Goal: Transaction & Acquisition: Purchase product/service

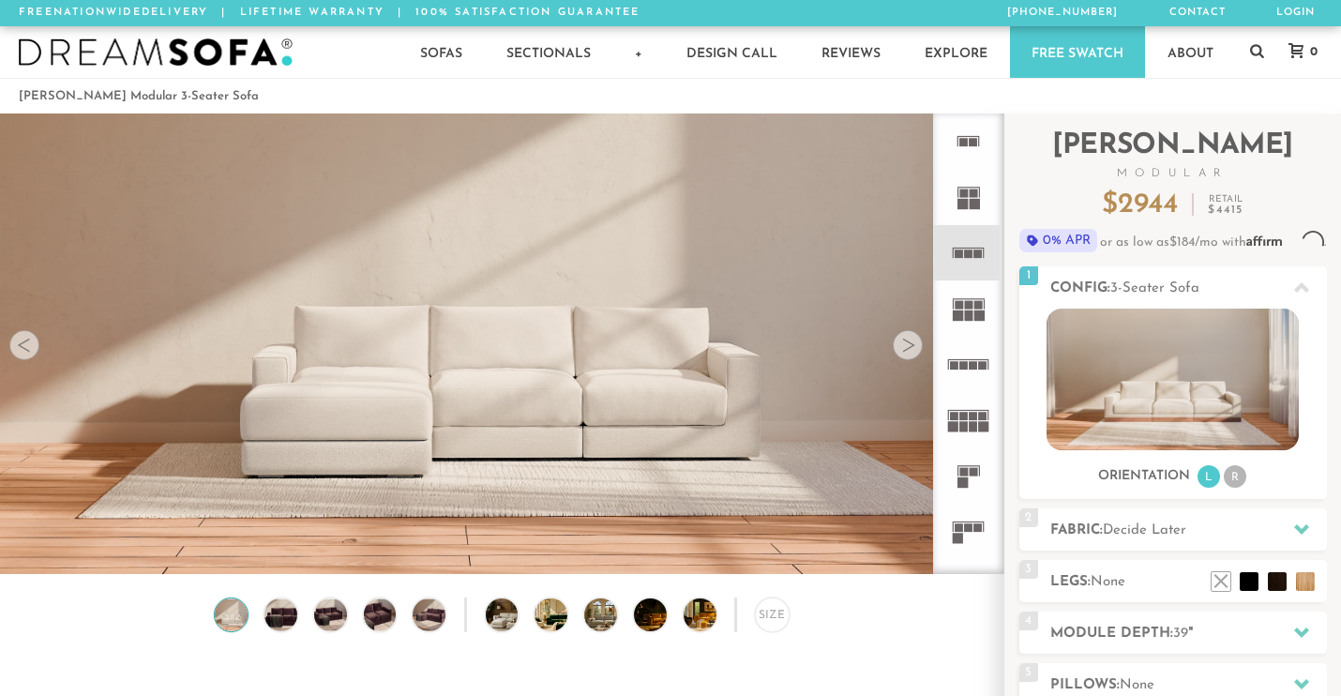
scroll to position [20584, 1341]
click at [907, 350] on div at bounding box center [908, 345] width 30 height 30
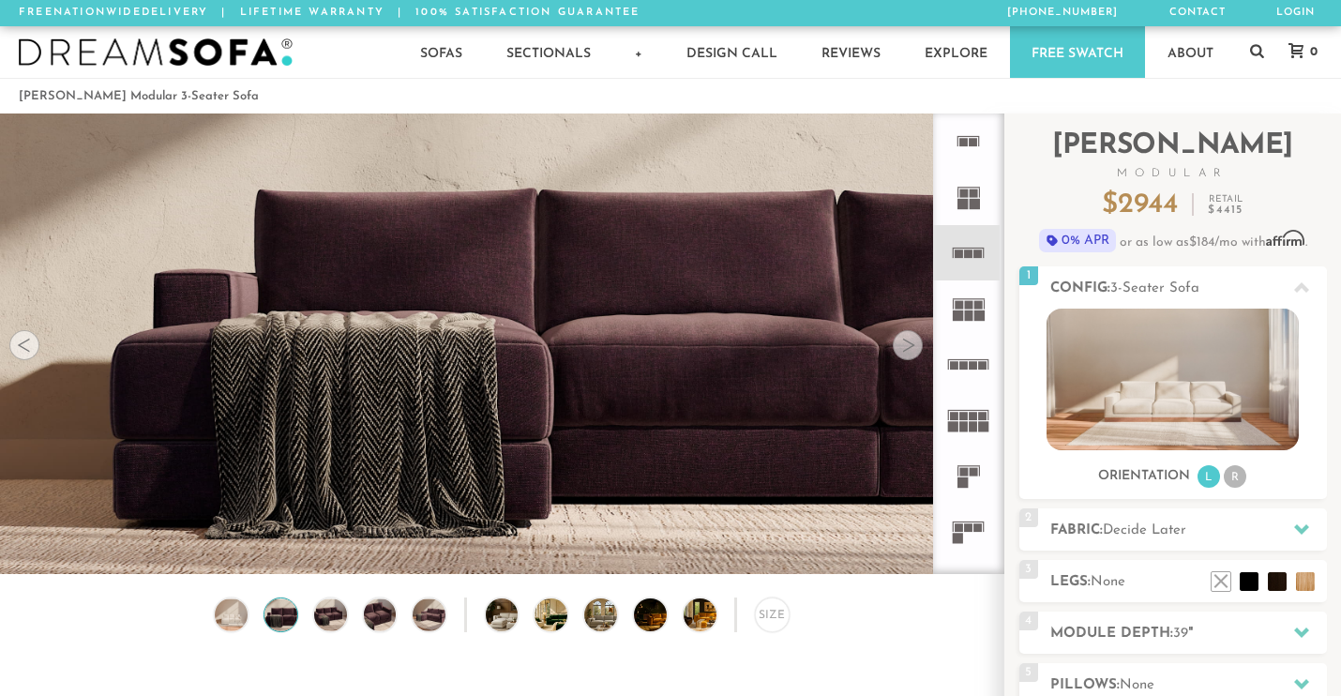
click at [907, 350] on div at bounding box center [908, 345] width 30 height 30
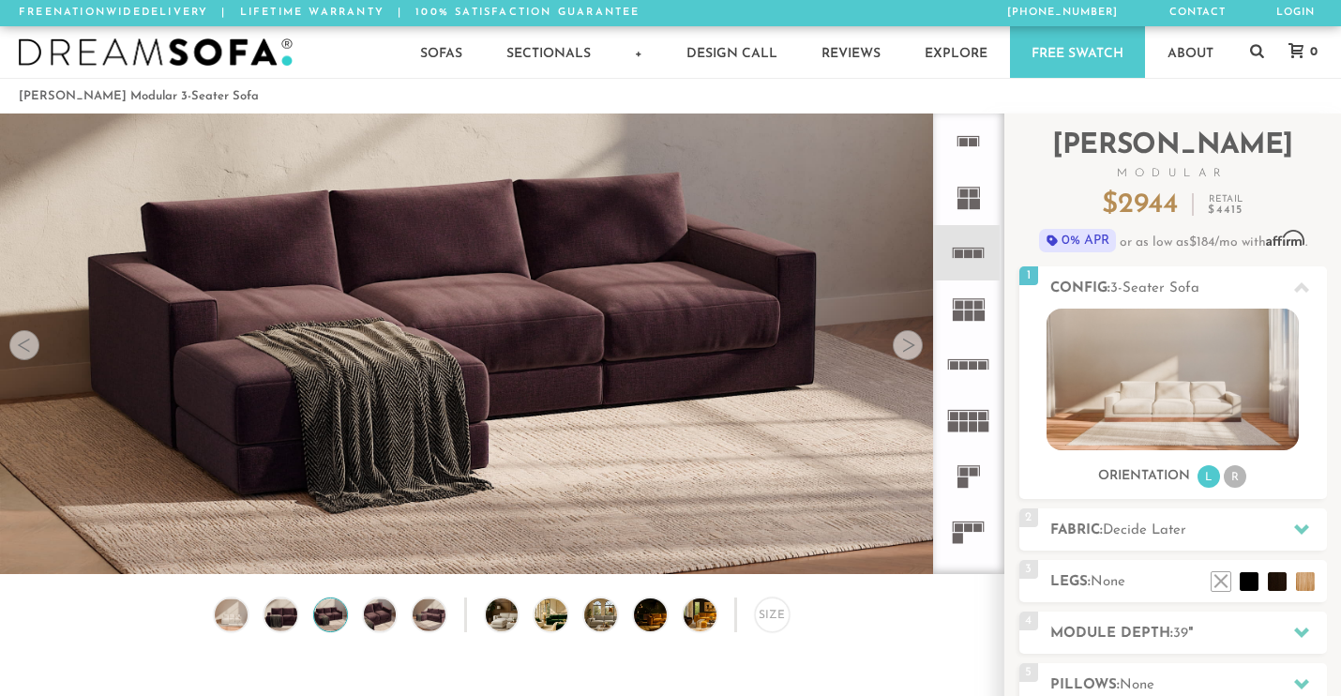
click at [907, 350] on div at bounding box center [908, 345] width 30 height 30
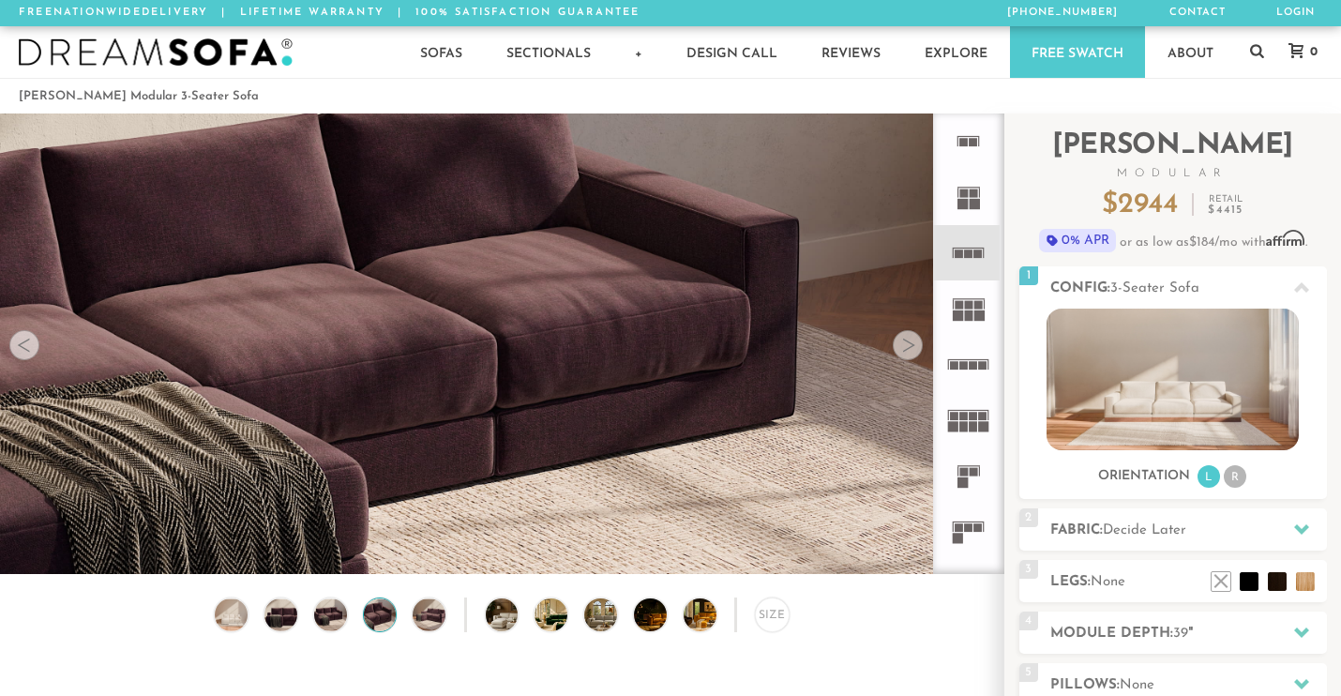
click at [907, 350] on div at bounding box center [908, 345] width 30 height 30
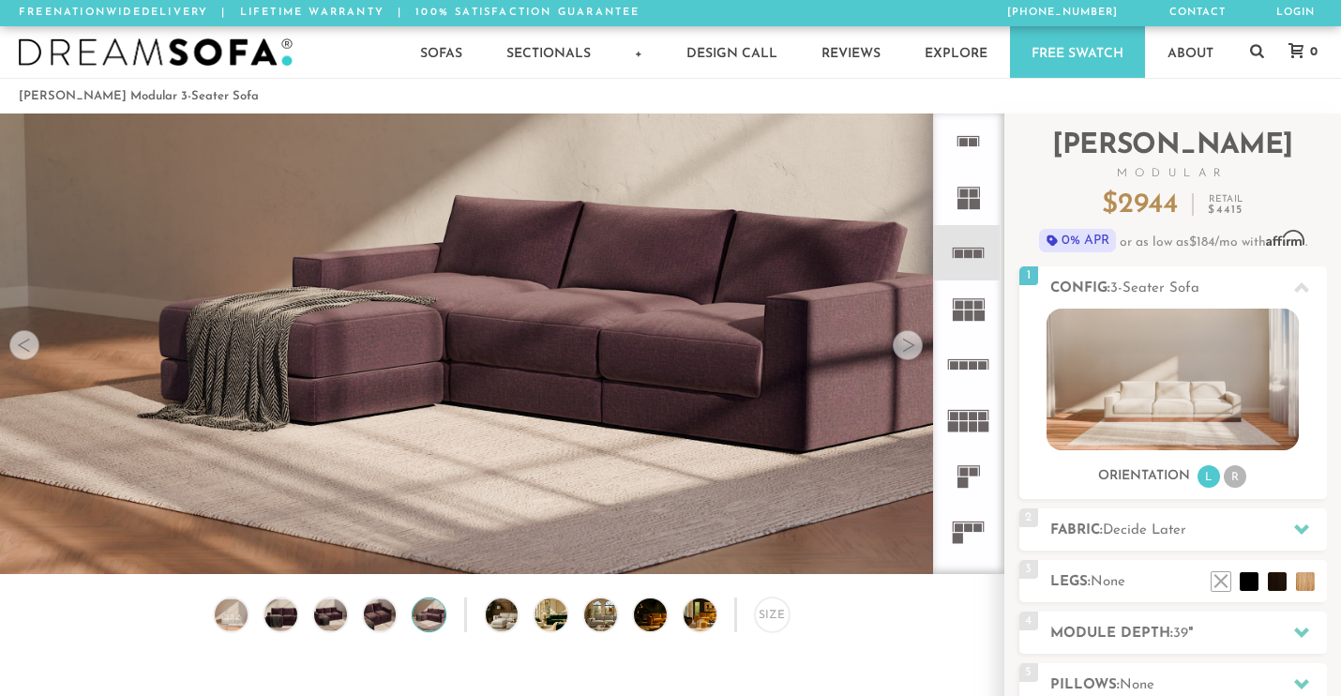
click at [907, 350] on div at bounding box center [908, 345] width 30 height 30
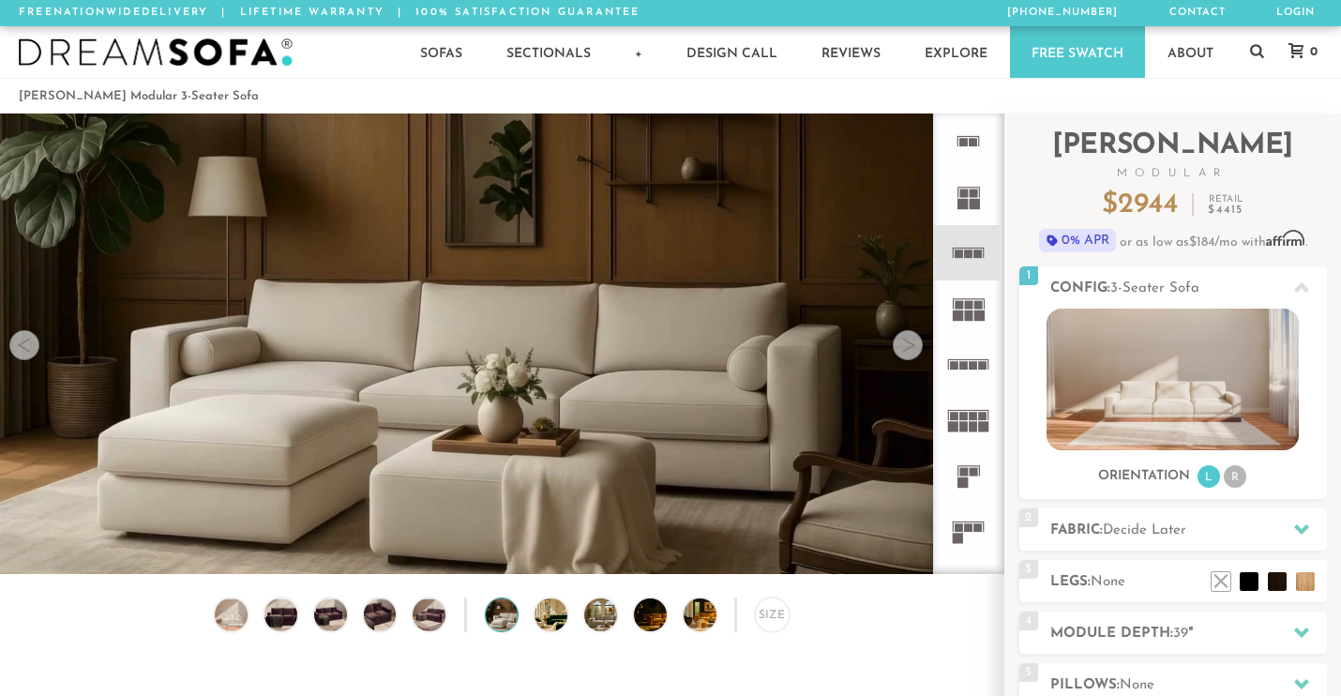
click at [907, 350] on div at bounding box center [908, 345] width 30 height 30
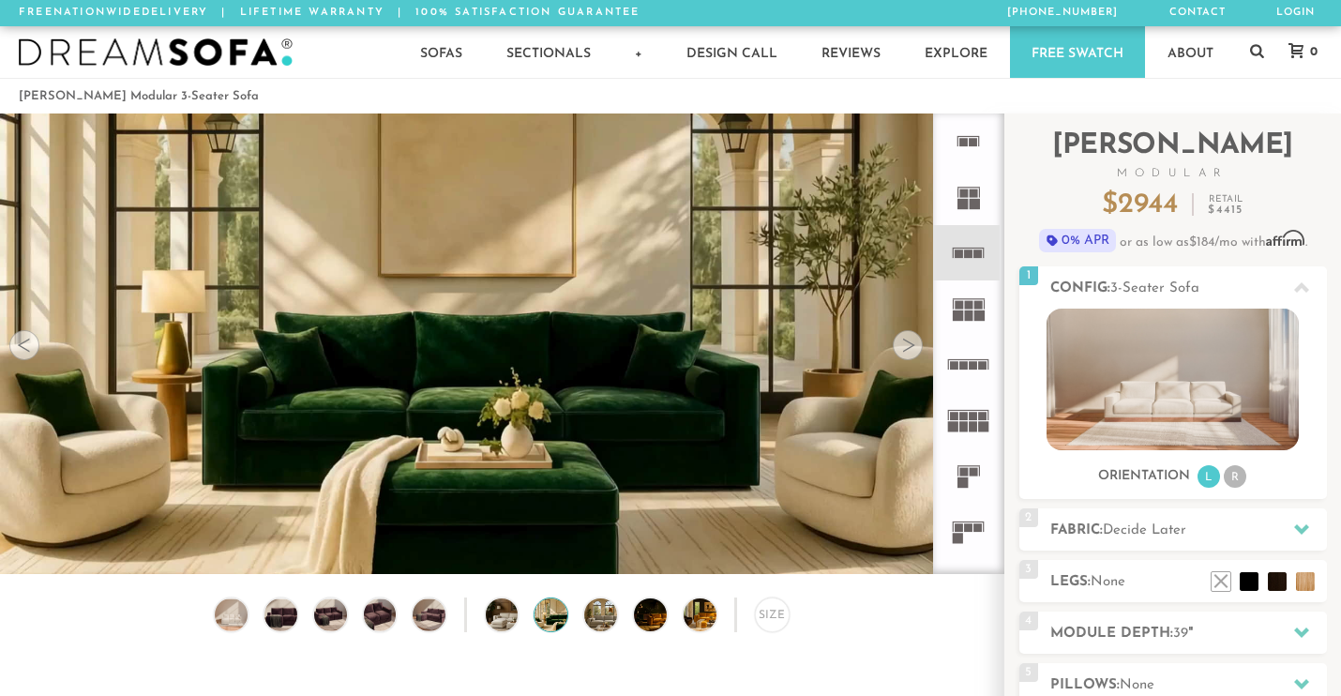
click at [907, 350] on div at bounding box center [908, 345] width 30 height 30
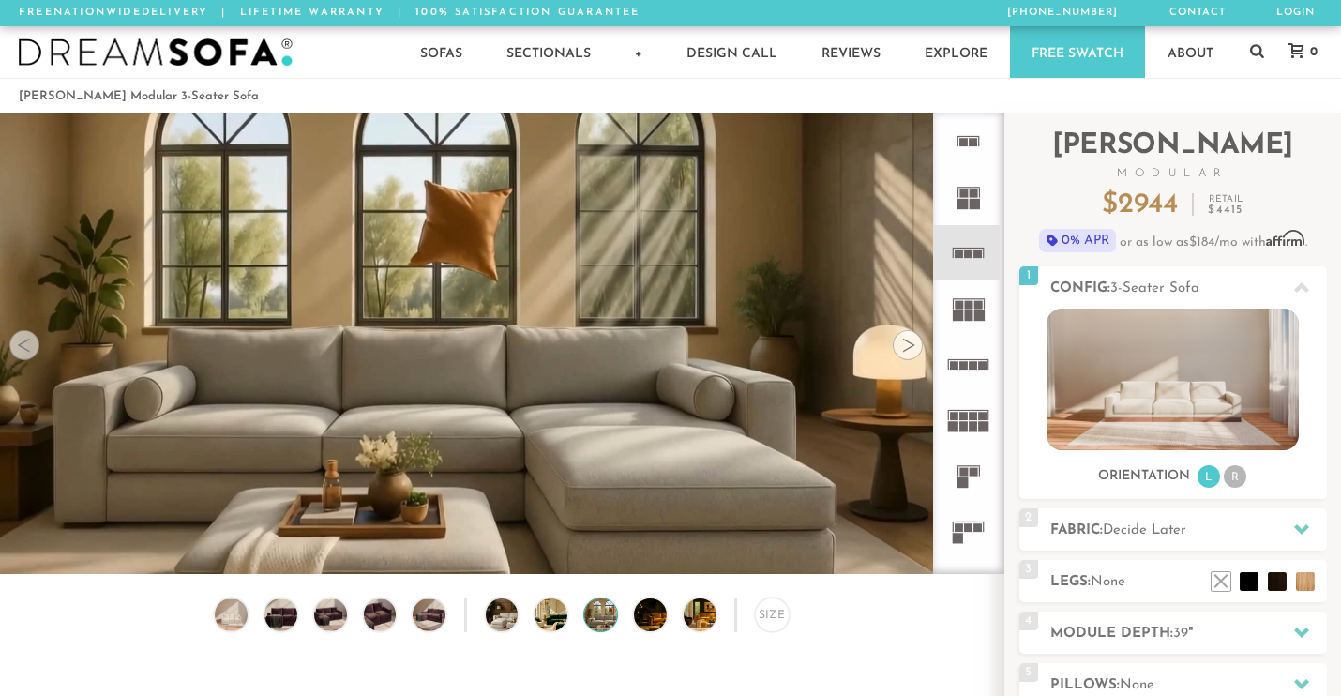
click at [907, 350] on div at bounding box center [908, 345] width 30 height 30
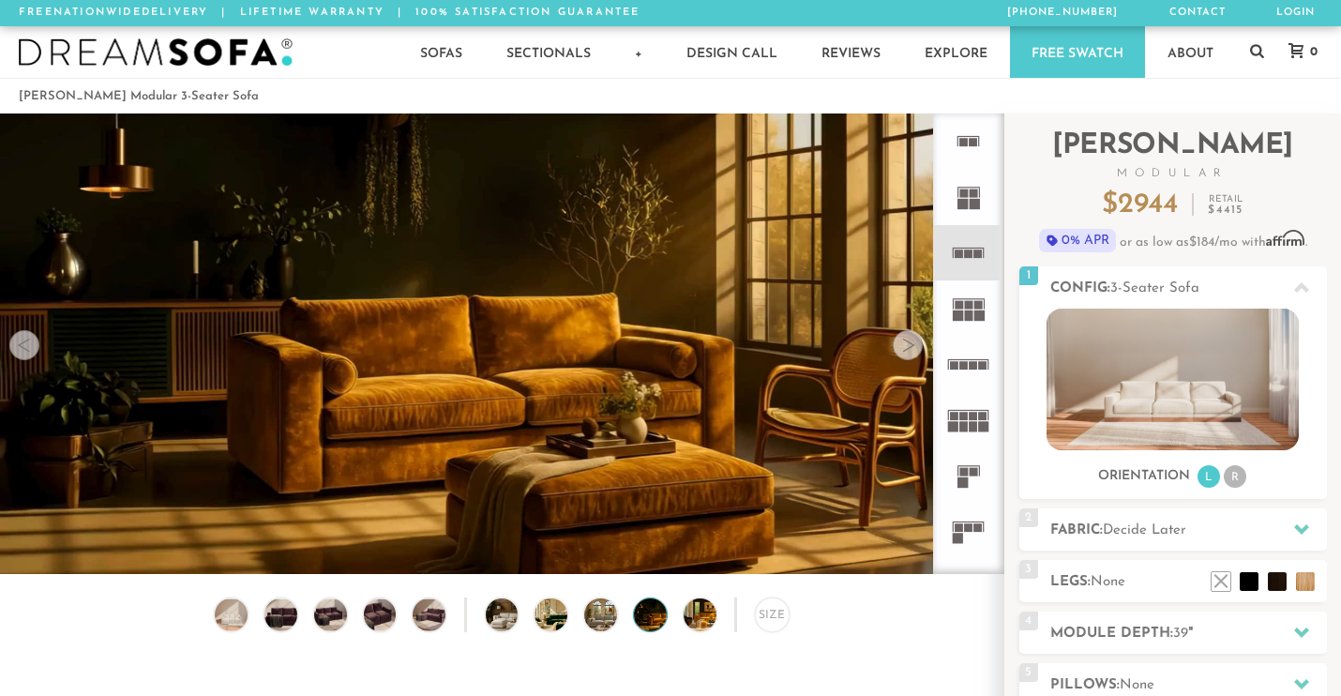
click at [907, 350] on div at bounding box center [908, 345] width 30 height 30
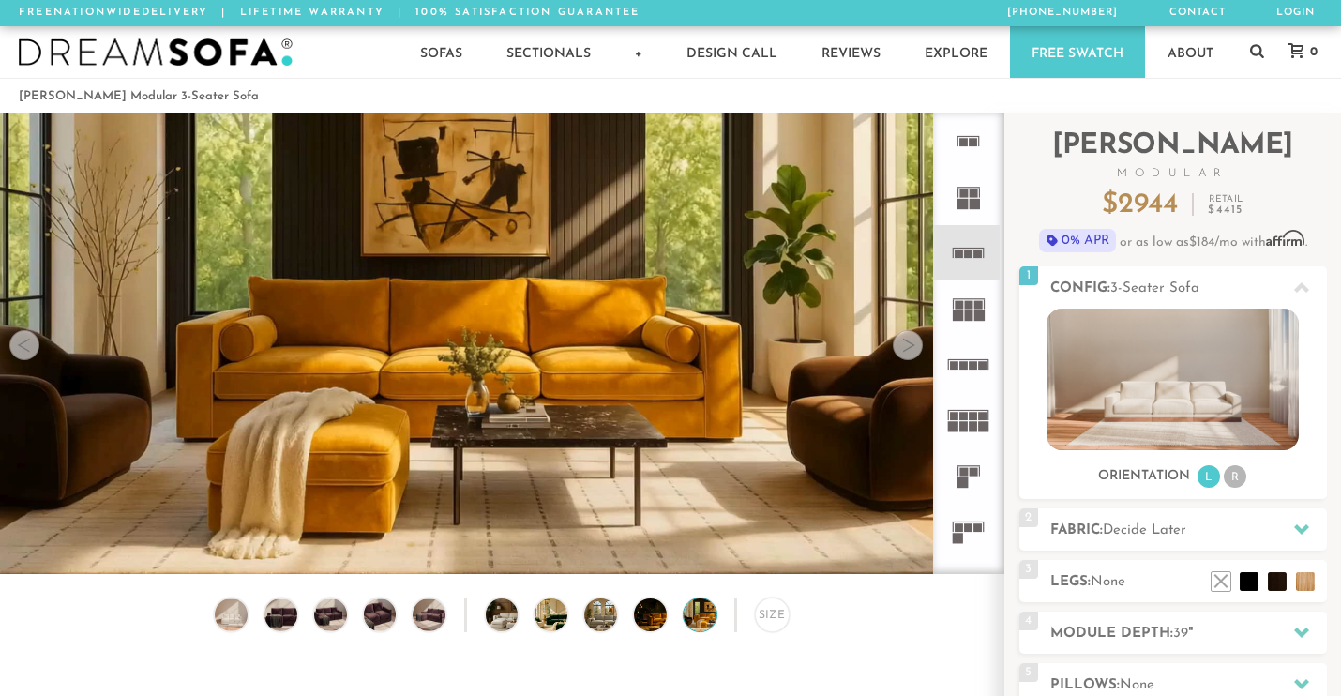
click at [907, 350] on div at bounding box center [908, 345] width 30 height 30
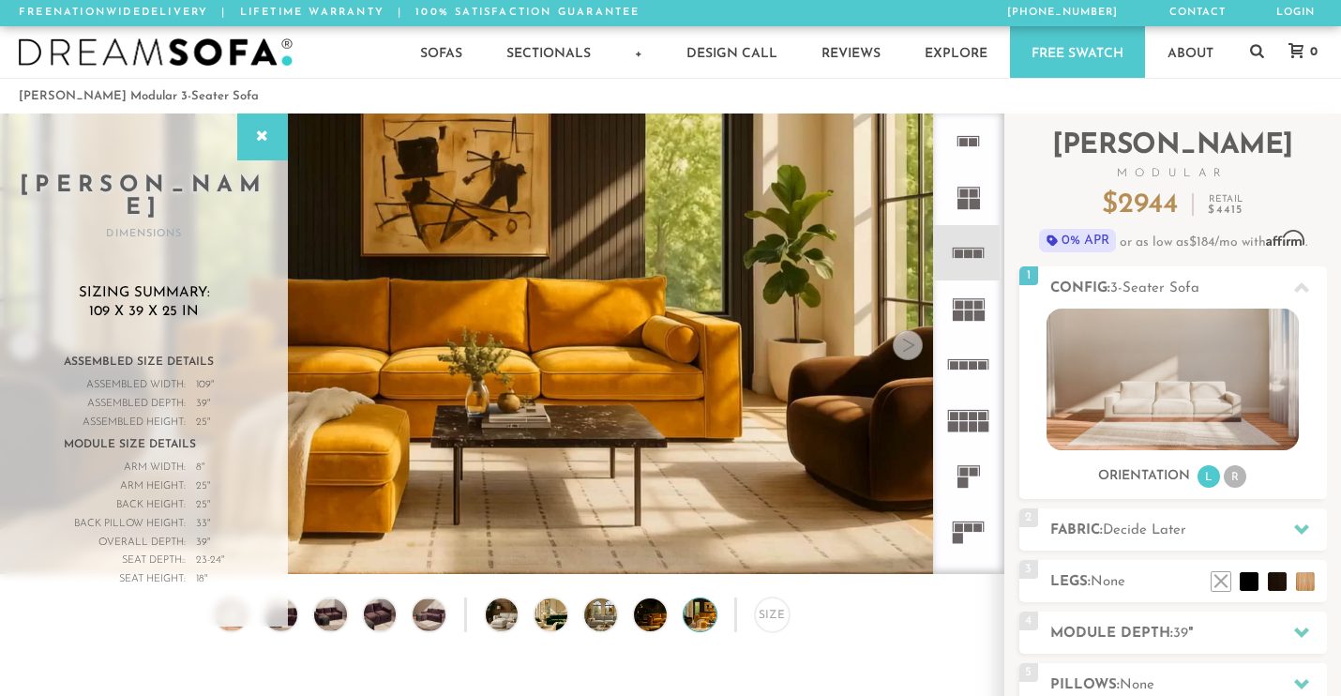
click at [905, 347] on div at bounding box center [908, 345] width 30 height 30
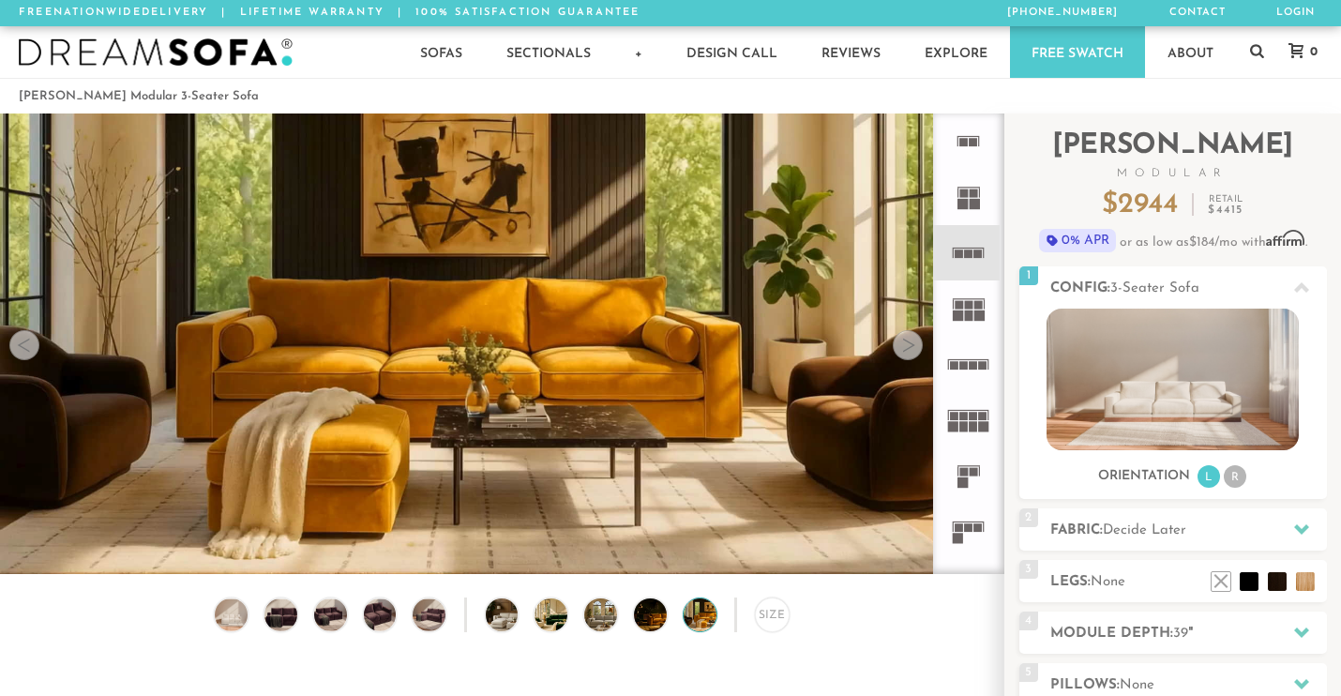
click at [905, 344] on div at bounding box center [908, 345] width 30 height 30
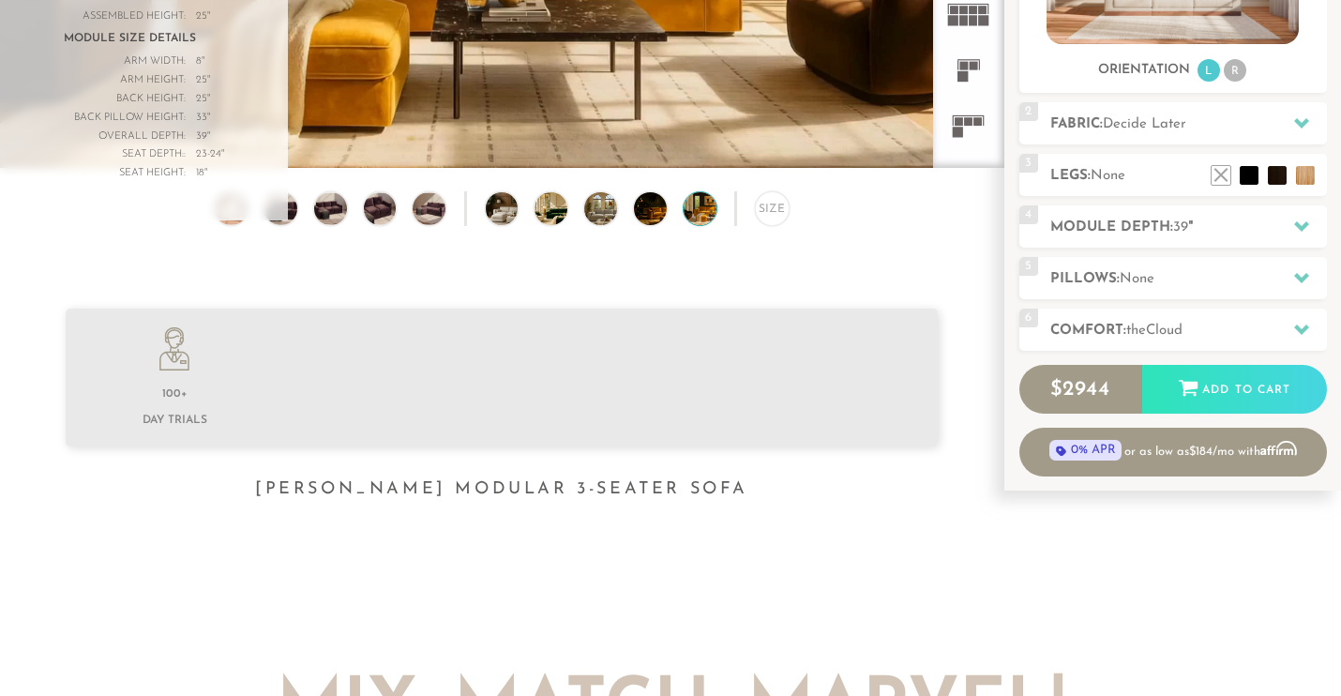
scroll to position [410, 0]
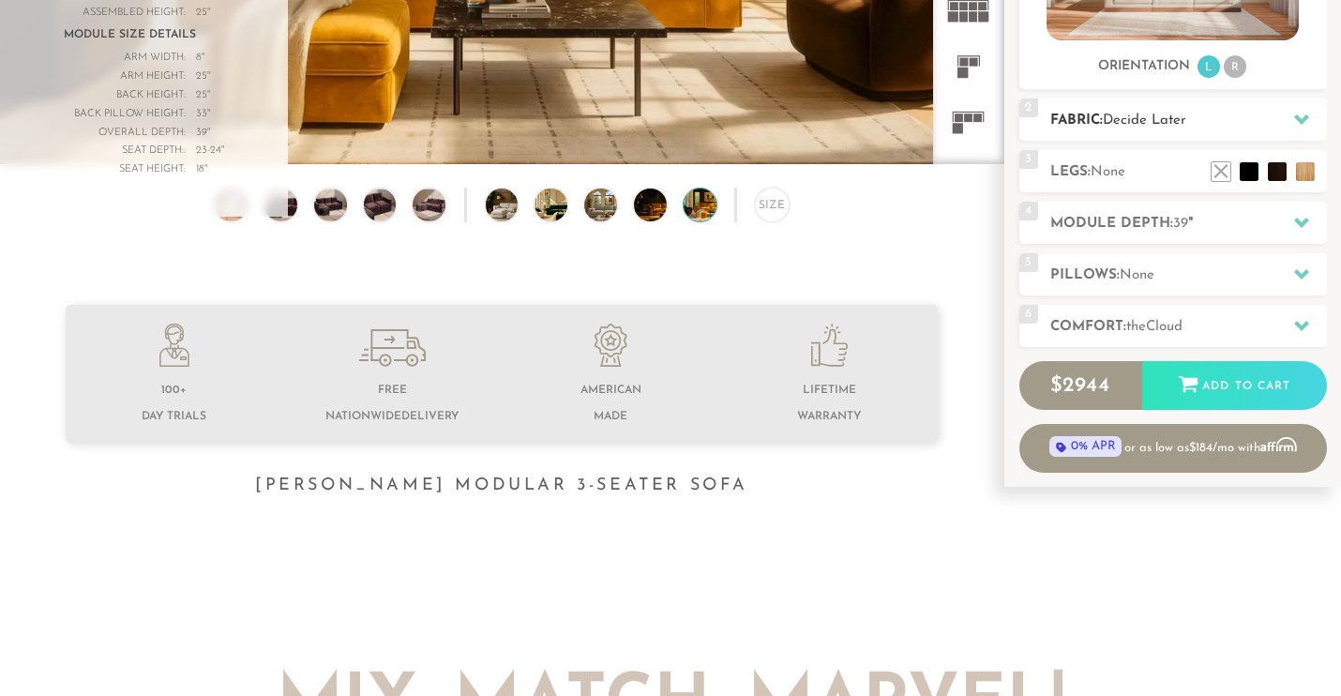
click at [1106, 118] on h2 "Fabric: Decide Later" at bounding box center [1188, 121] width 277 height 22
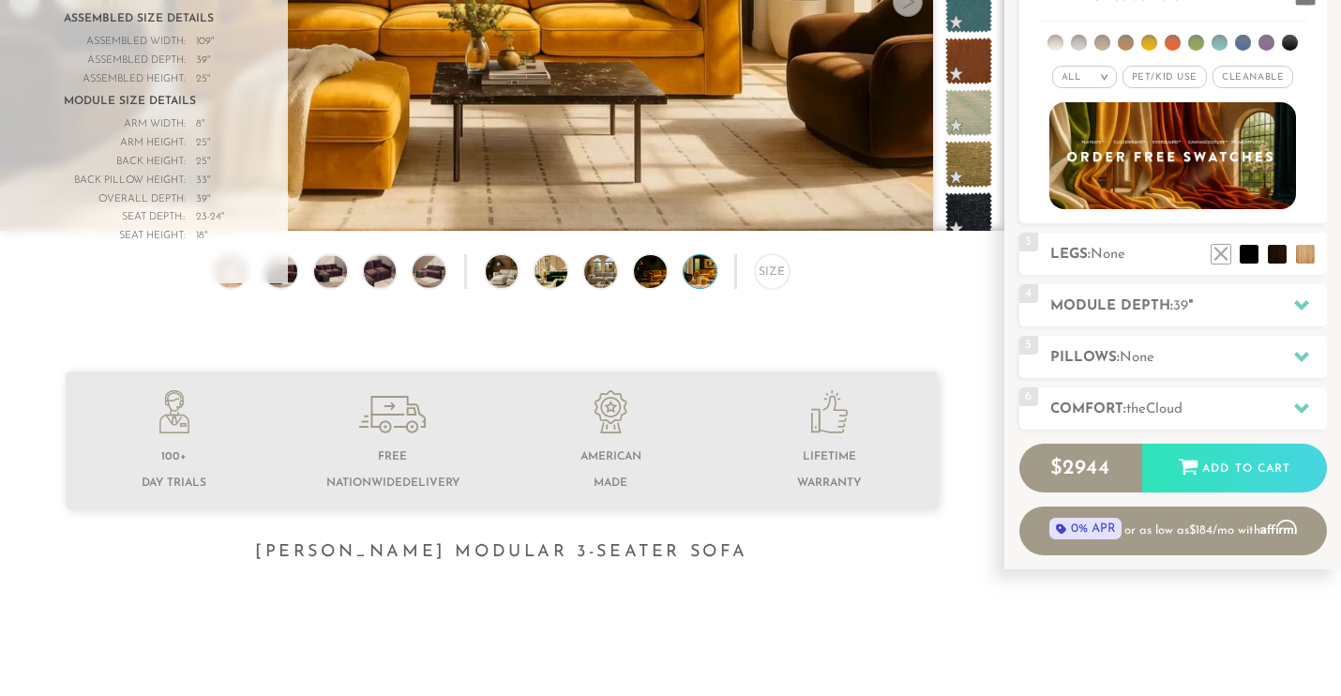
scroll to position [204, 0]
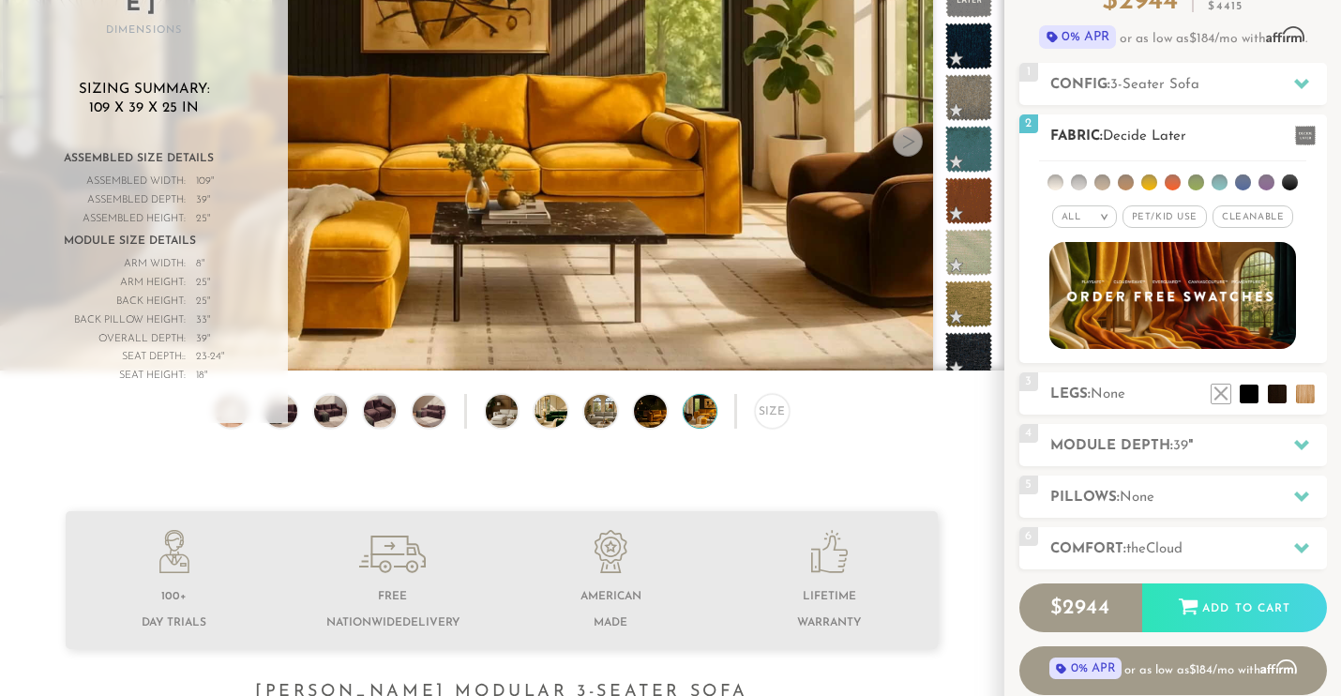
click at [1121, 186] on li at bounding box center [1126, 182] width 16 height 16
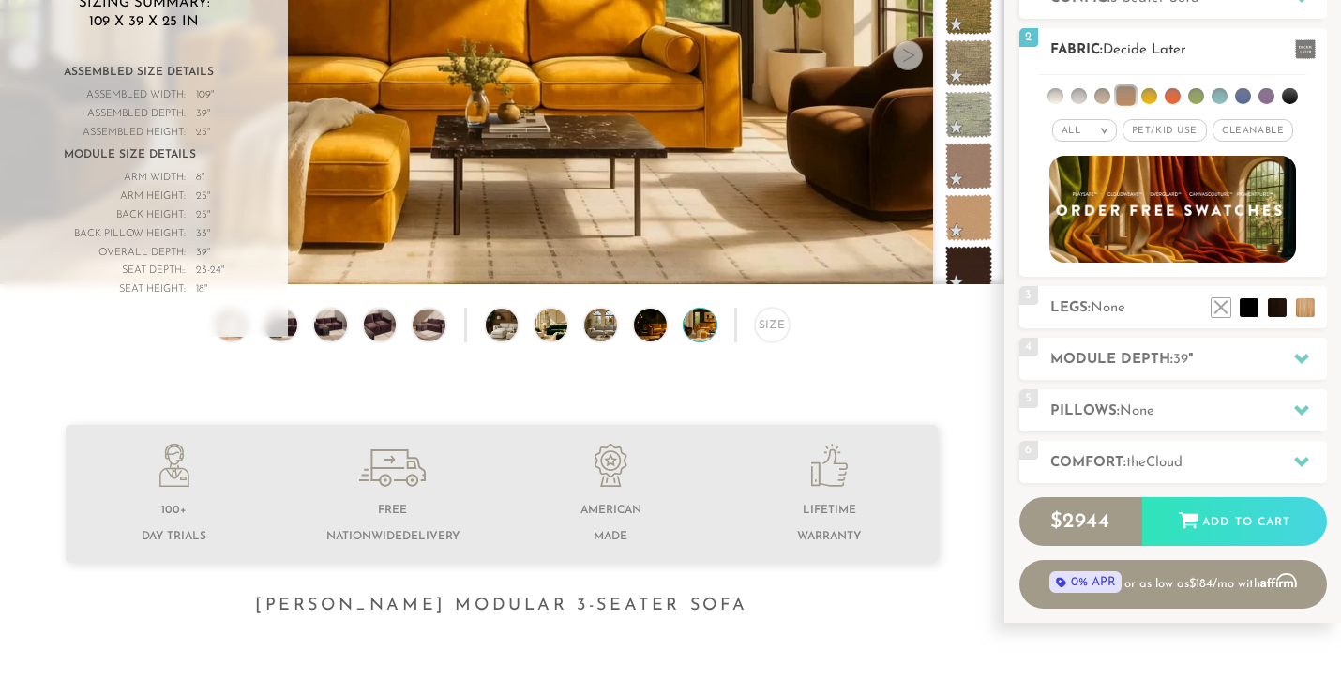
scroll to position [308, 0]
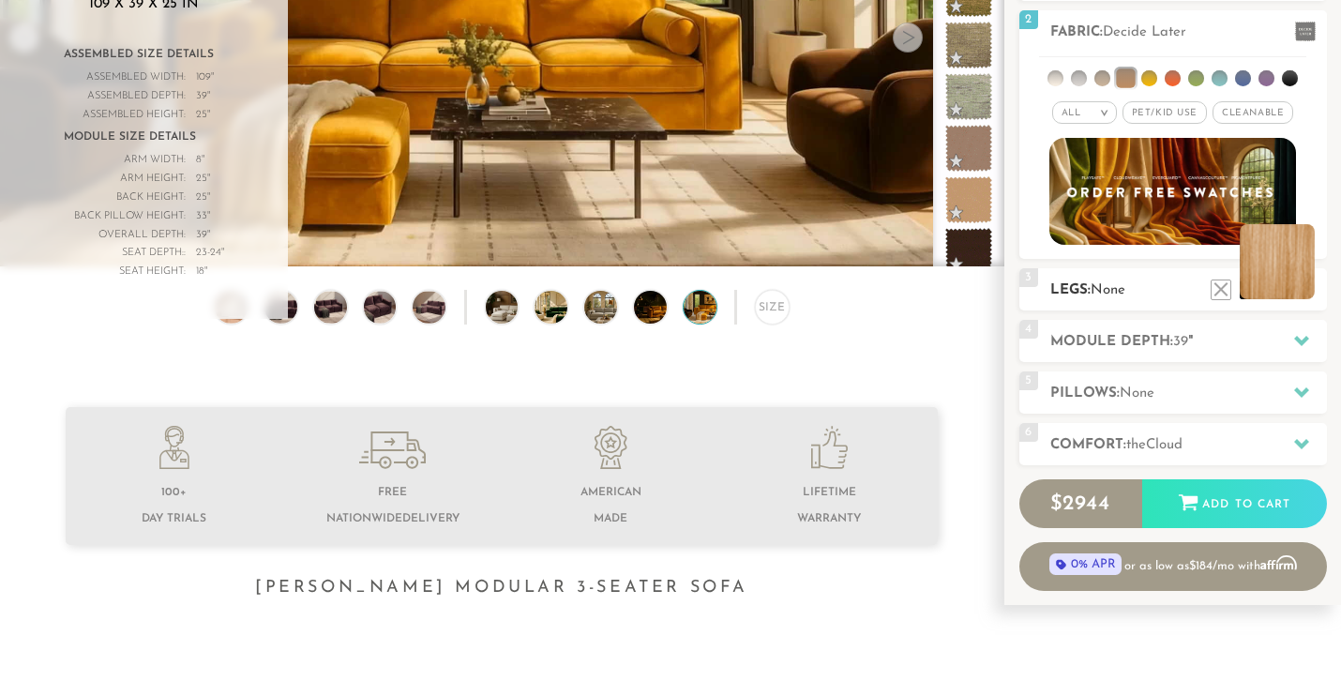
click at [1300, 289] on li at bounding box center [1277, 261] width 75 height 75
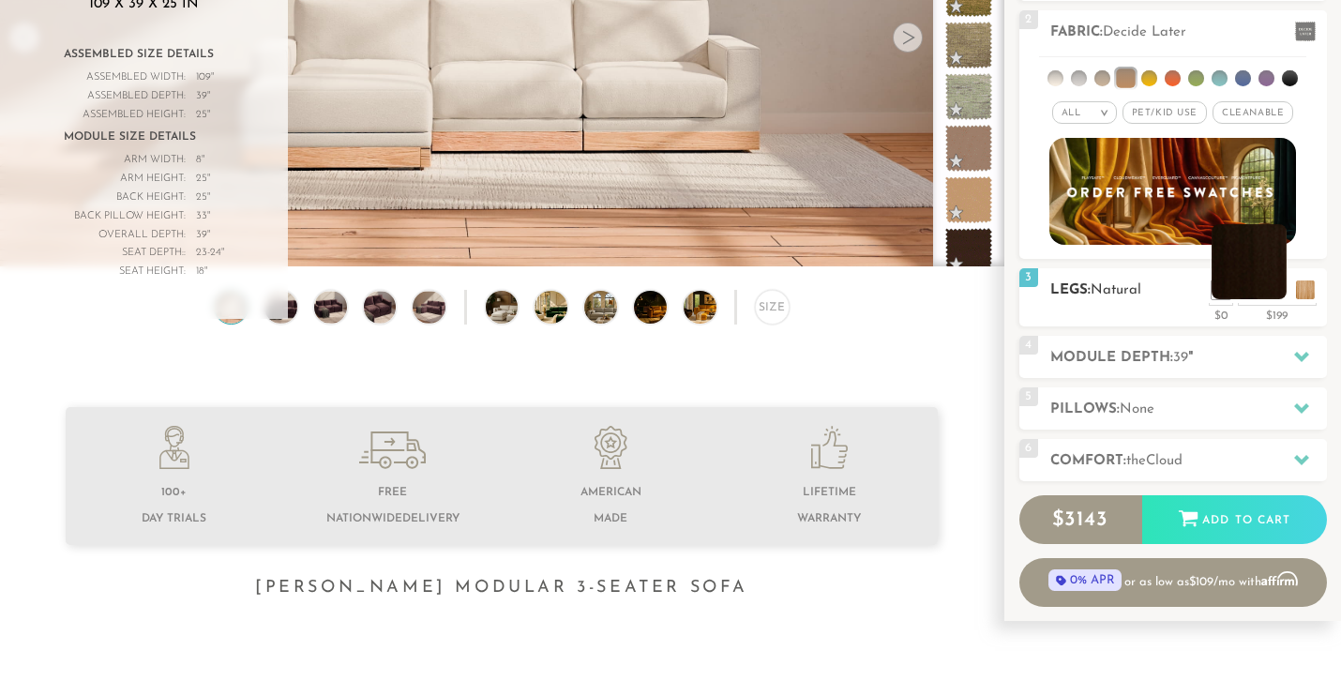
click at [1272, 296] on li at bounding box center [1249, 261] width 75 height 75
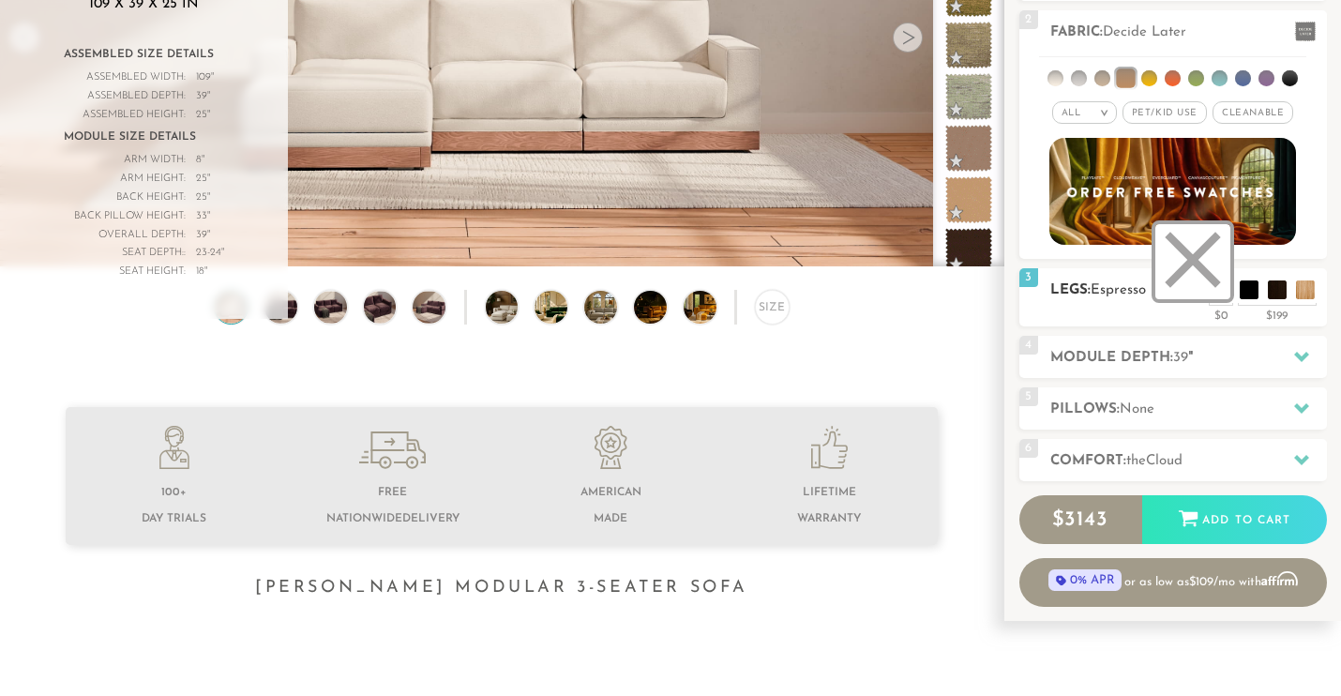
click at [1222, 285] on li at bounding box center [1192, 261] width 75 height 75
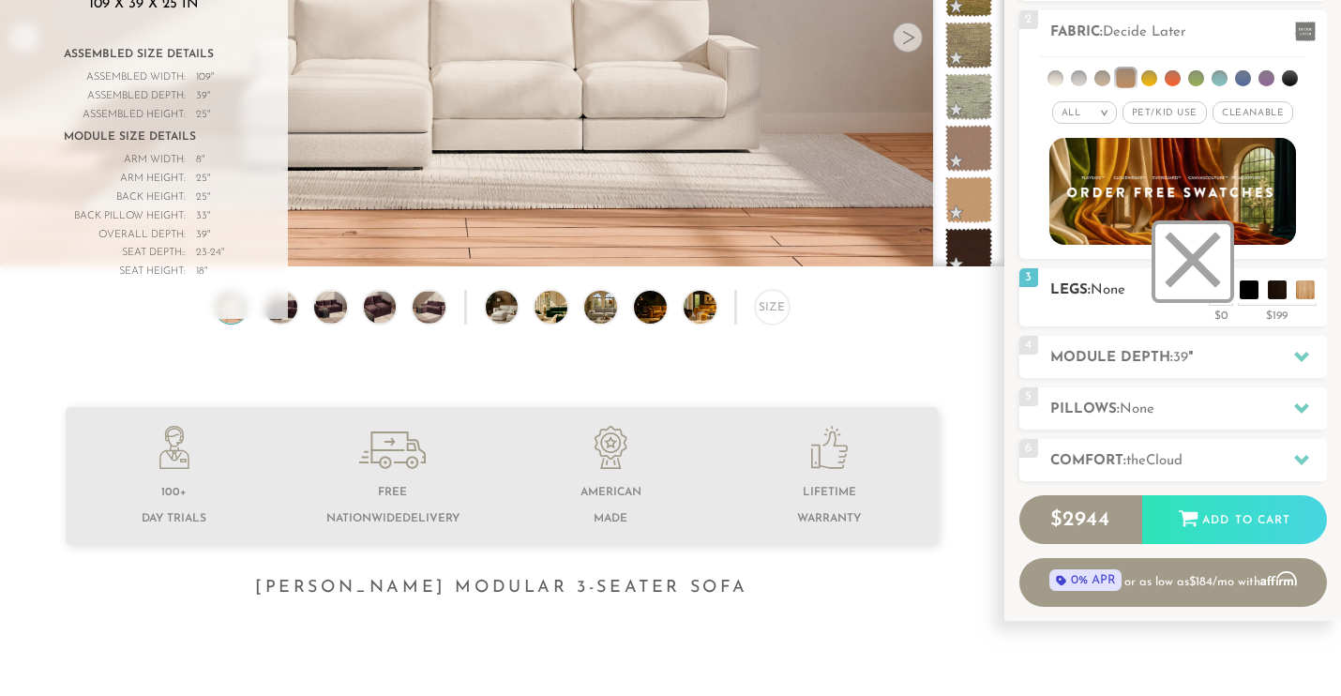
click at [1192, 264] on li at bounding box center [1192, 261] width 75 height 75
click at [1151, 349] on h2 "Module Depth: 39 "" at bounding box center [1188, 358] width 277 height 22
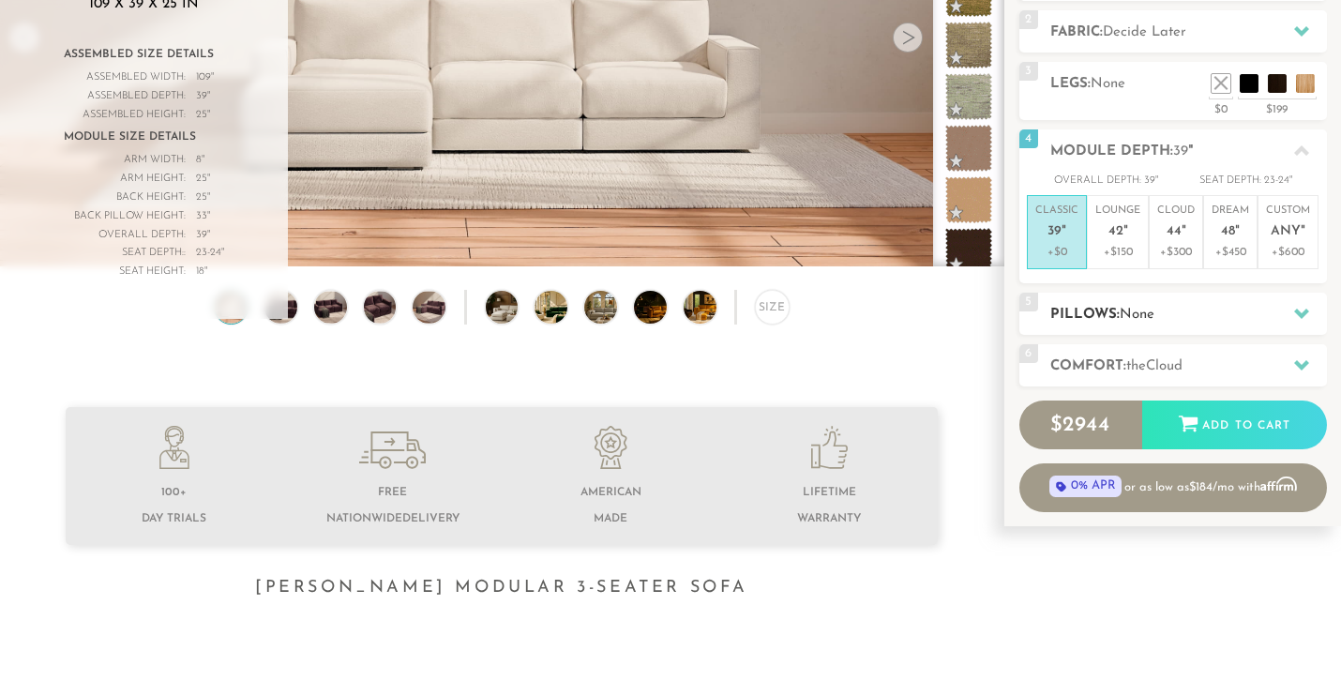
click at [1123, 317] on span "None" at bounding box center [1137, 315] width 35 height 14
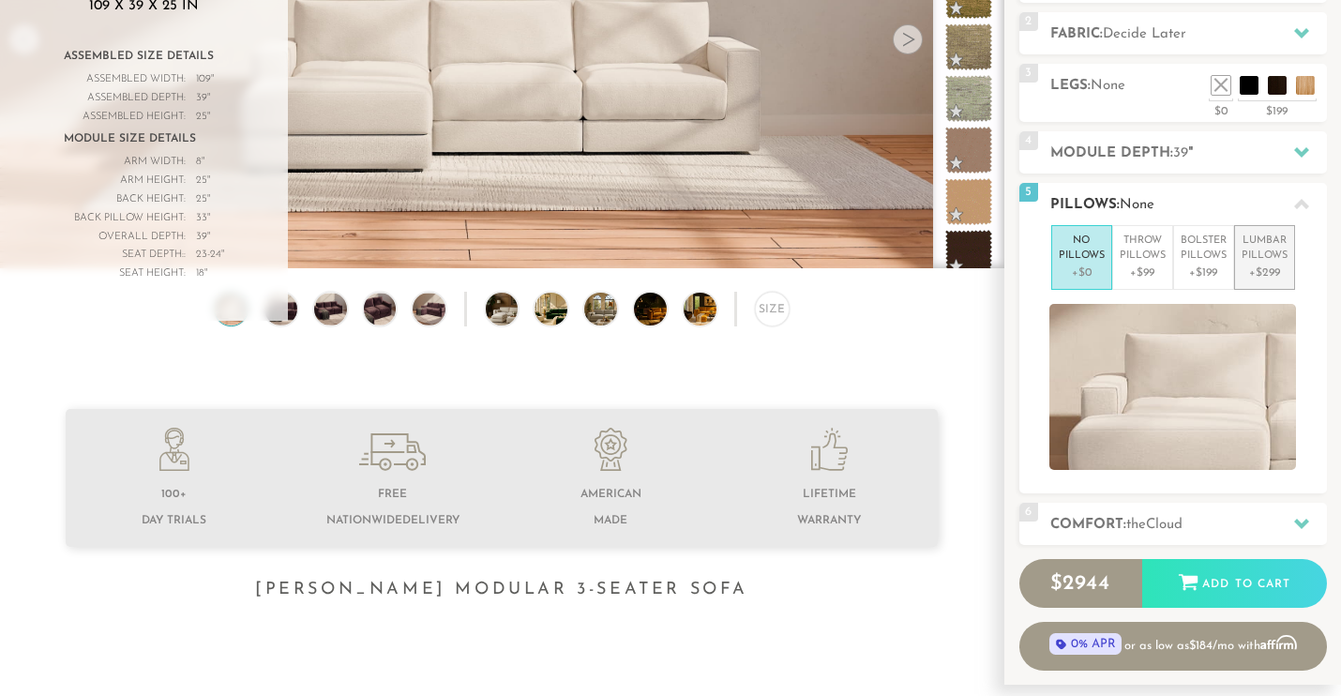
scroll to position [306, 0]
click at [1273, 269] on p "+$299" at bounding box center [1265, 272] width 46 height 17
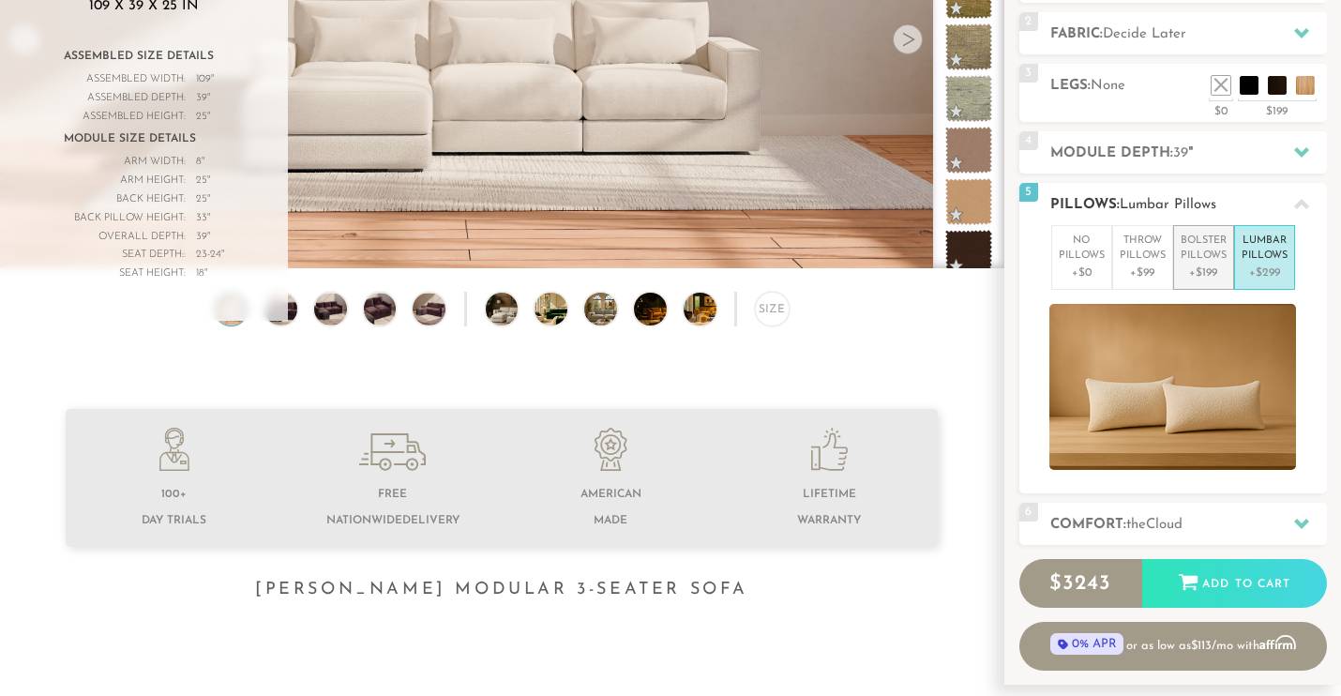
click at [1194, 258] on p "Bolster Pillows" at bounding box center [1204, 249] width 46 height 31
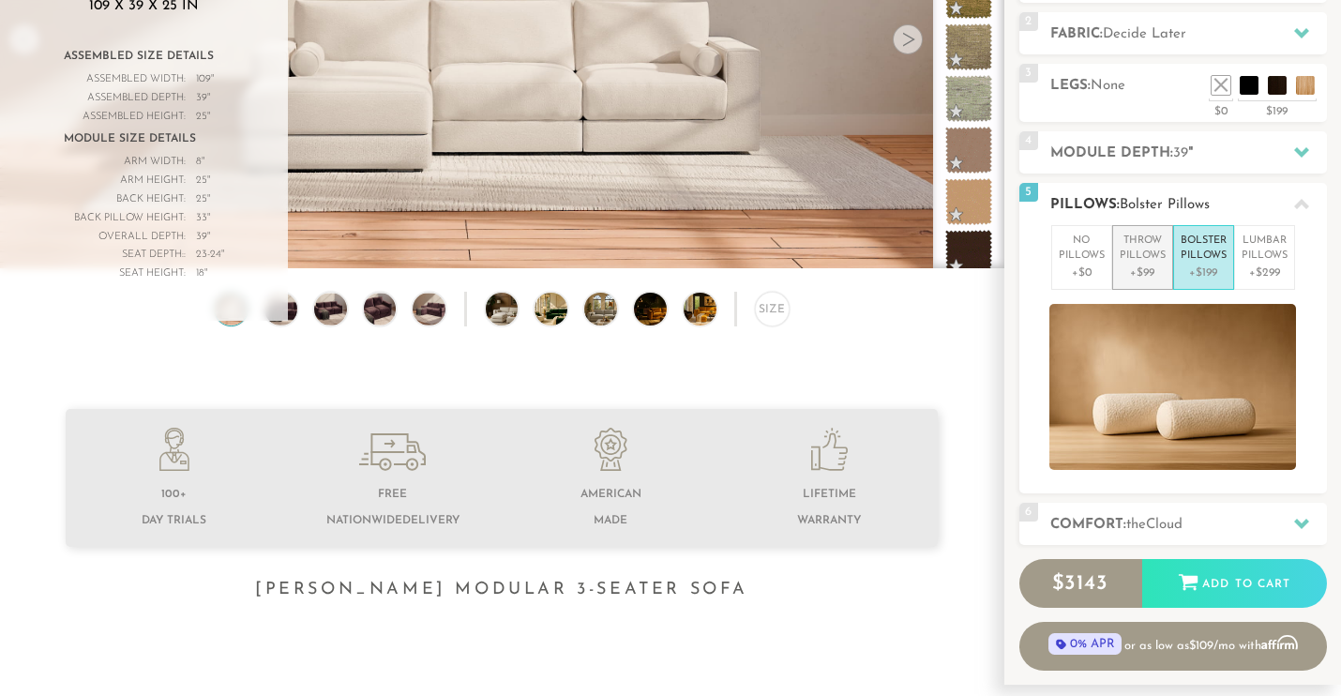
click at [1126, 253] on p "Throw Pillows" at bounding box center [1143, 249] width 46 height 31
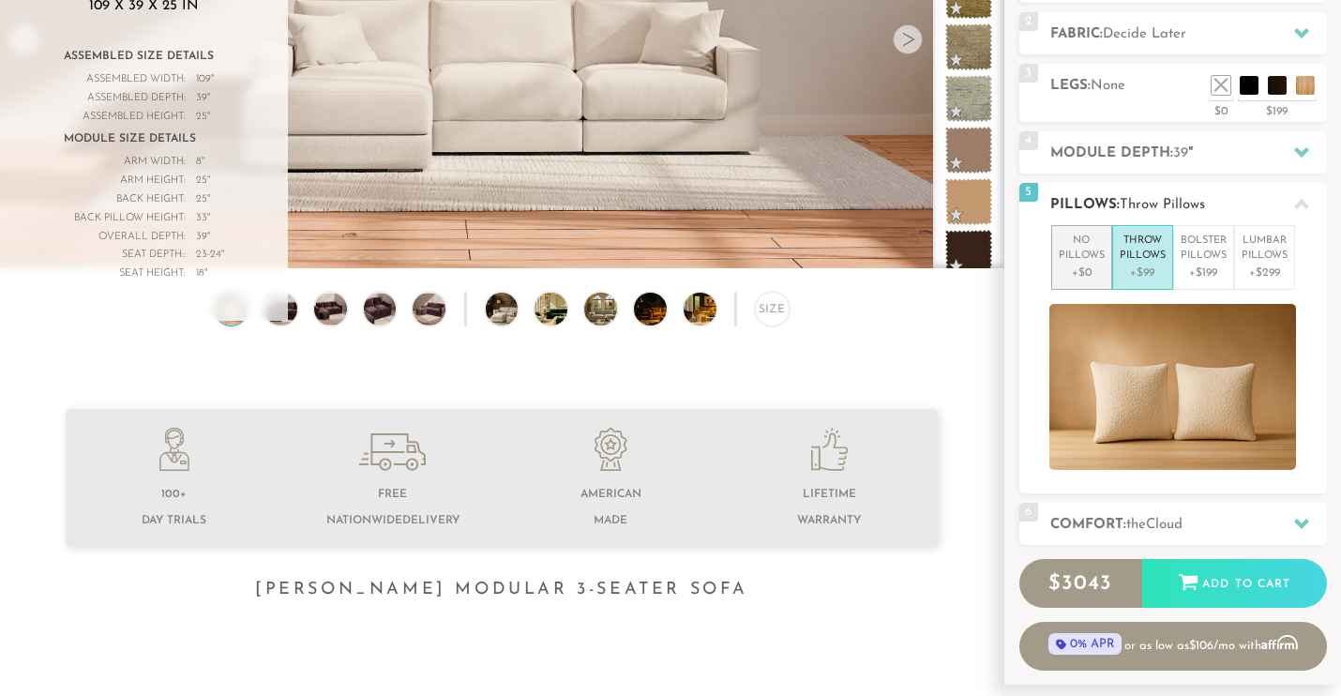
click at [1076, 262] on p "No Pillows" at bounding box center [1082, 249] width 46 height 31
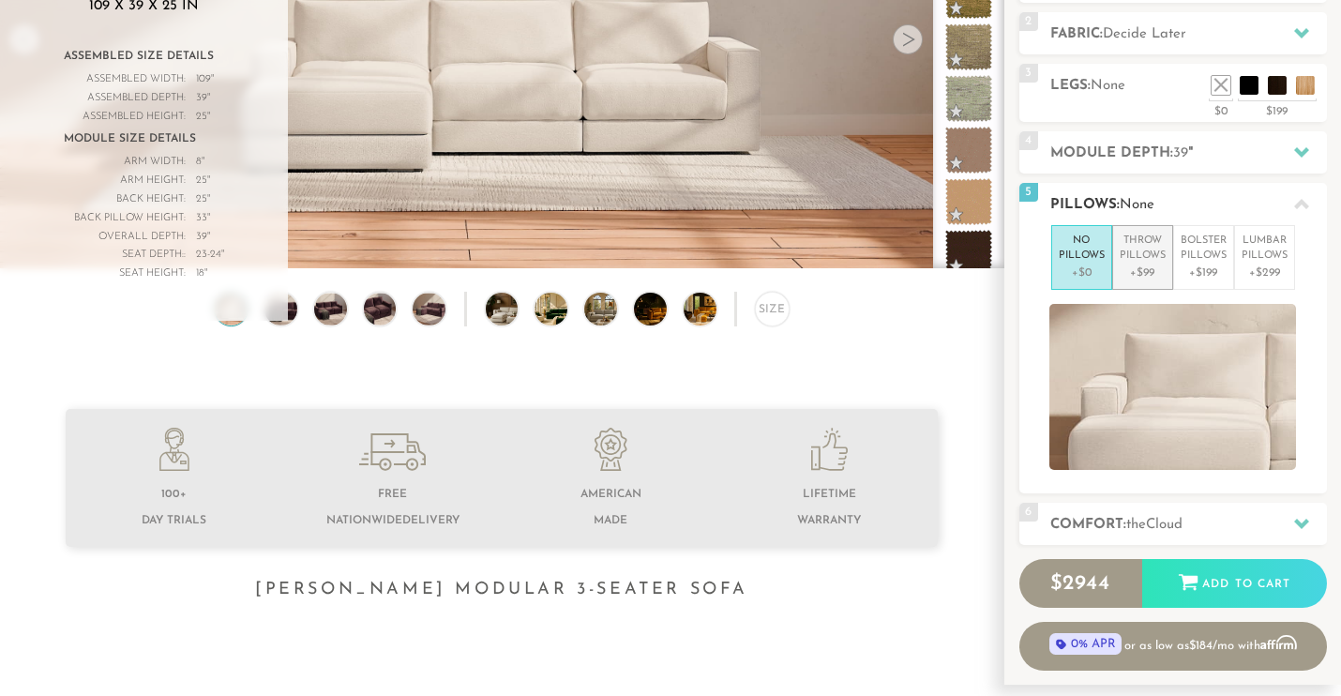
click at [1154, 255] on p "Throw Pillows" at bounding box center [1143, 249] width 46 height 31
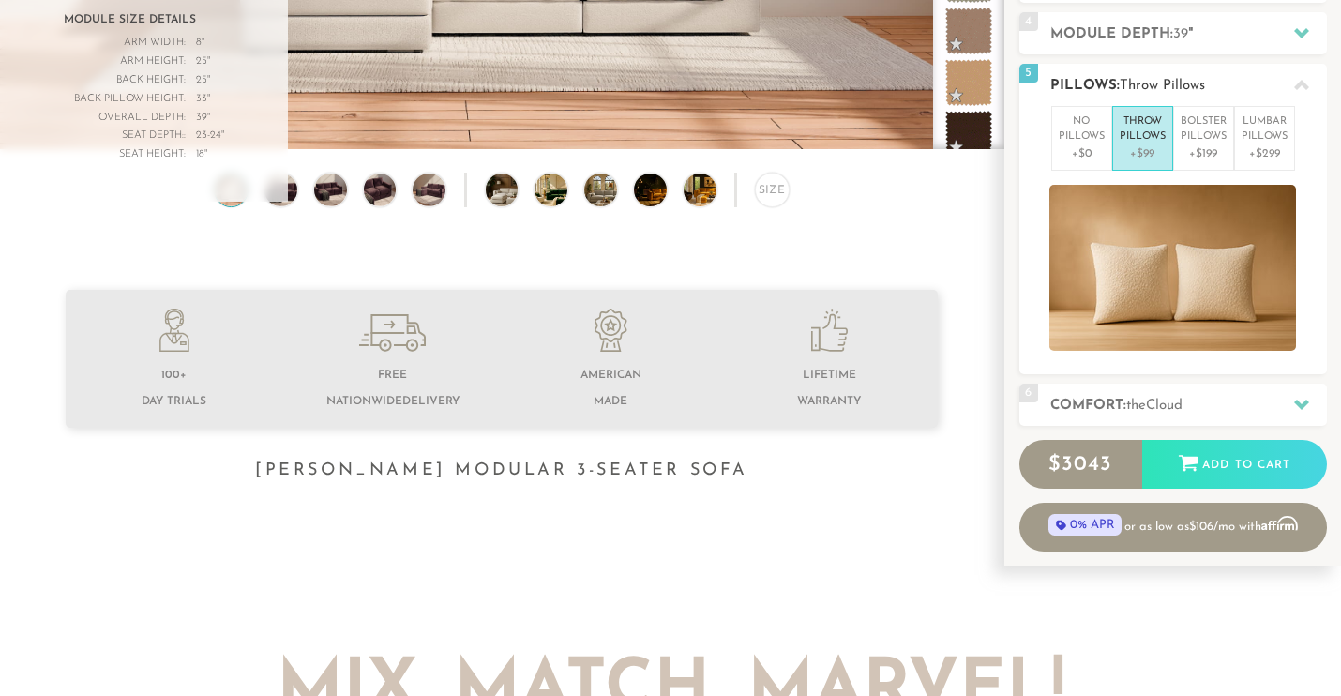
scroll to position [432, 0]
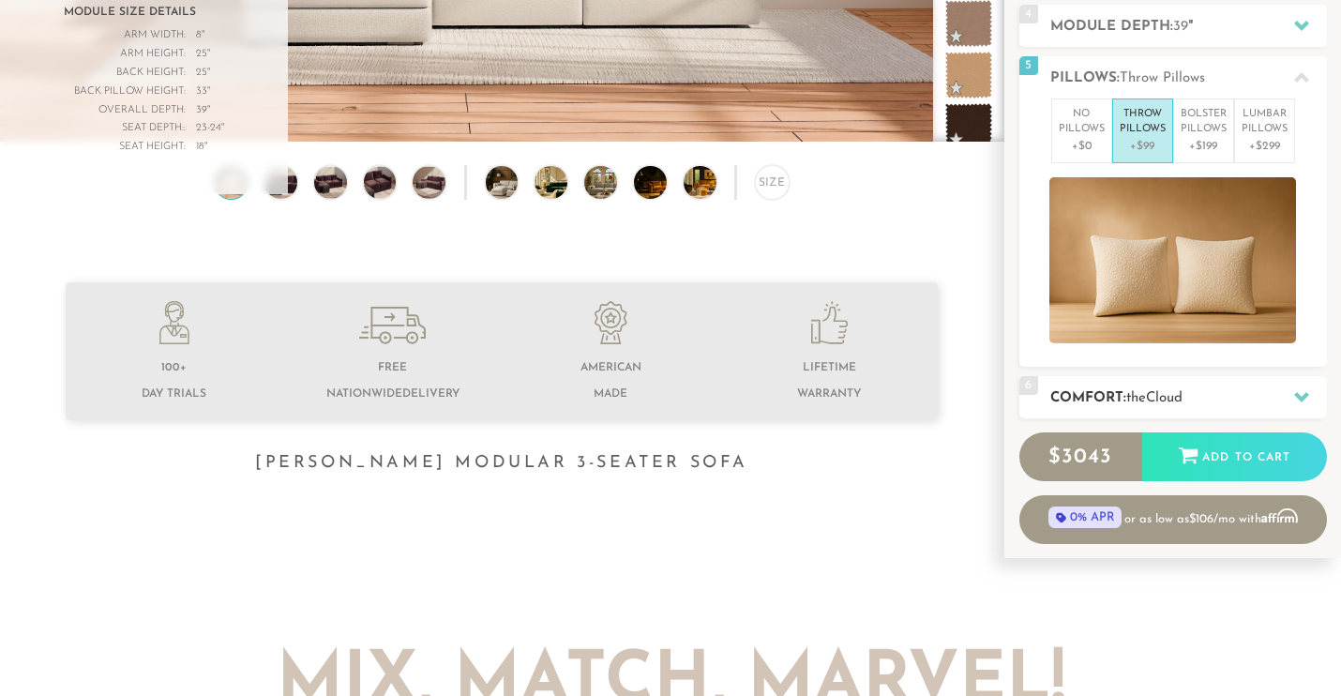
click at [1146, 391] on span "the" at bounding box center [1136, 398] width 20 height 14
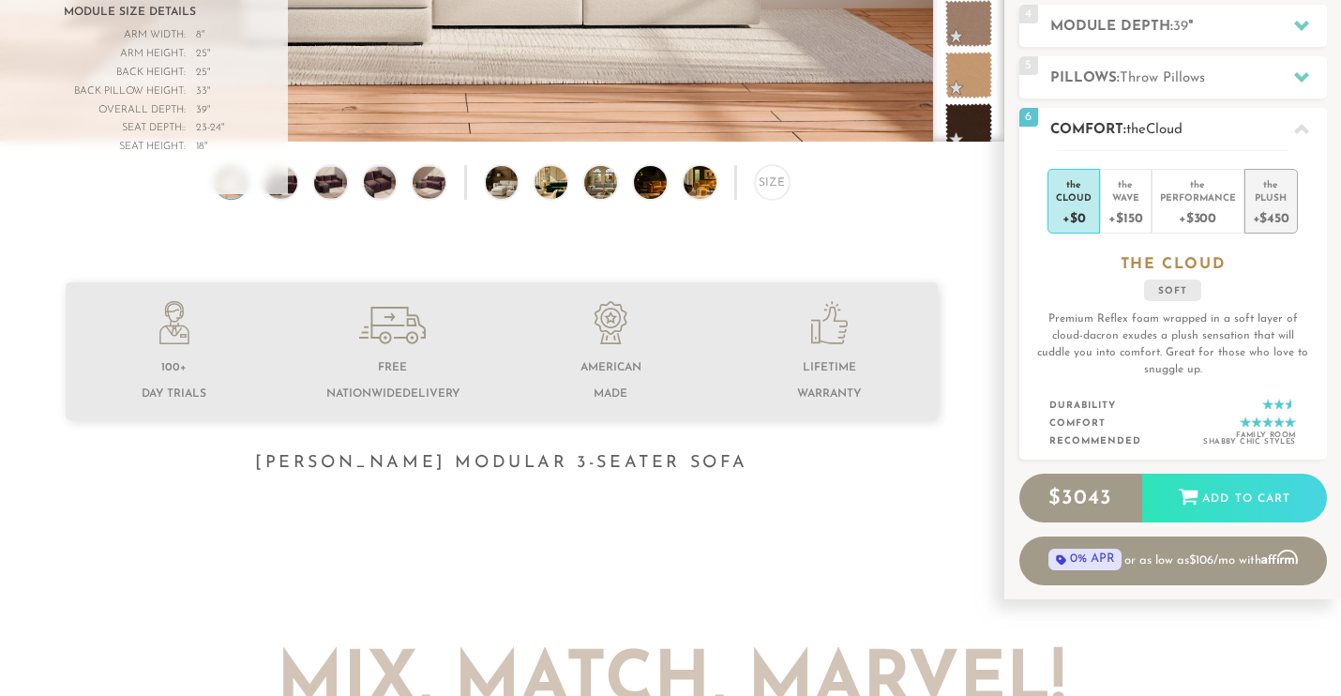
click at [1269, 219] on div "+$450" at bounding box center [1271, 217] width 37 height 27
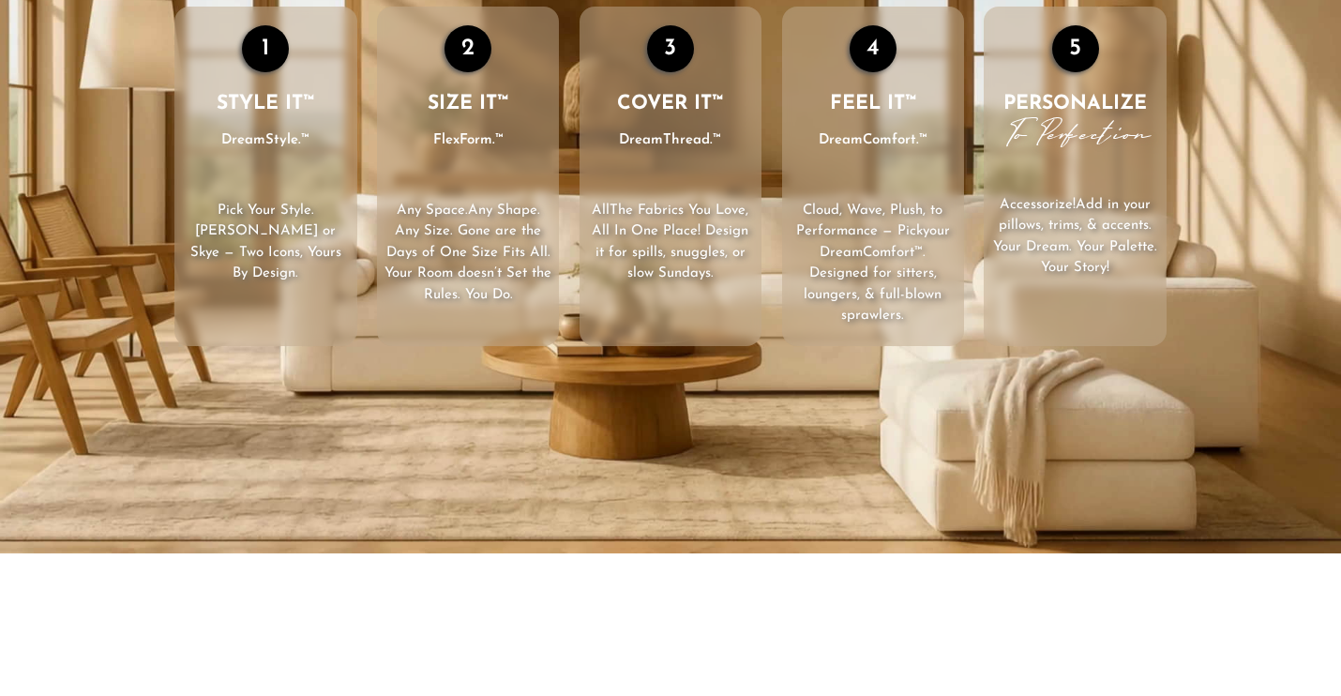
scroll to position [2784, 0]
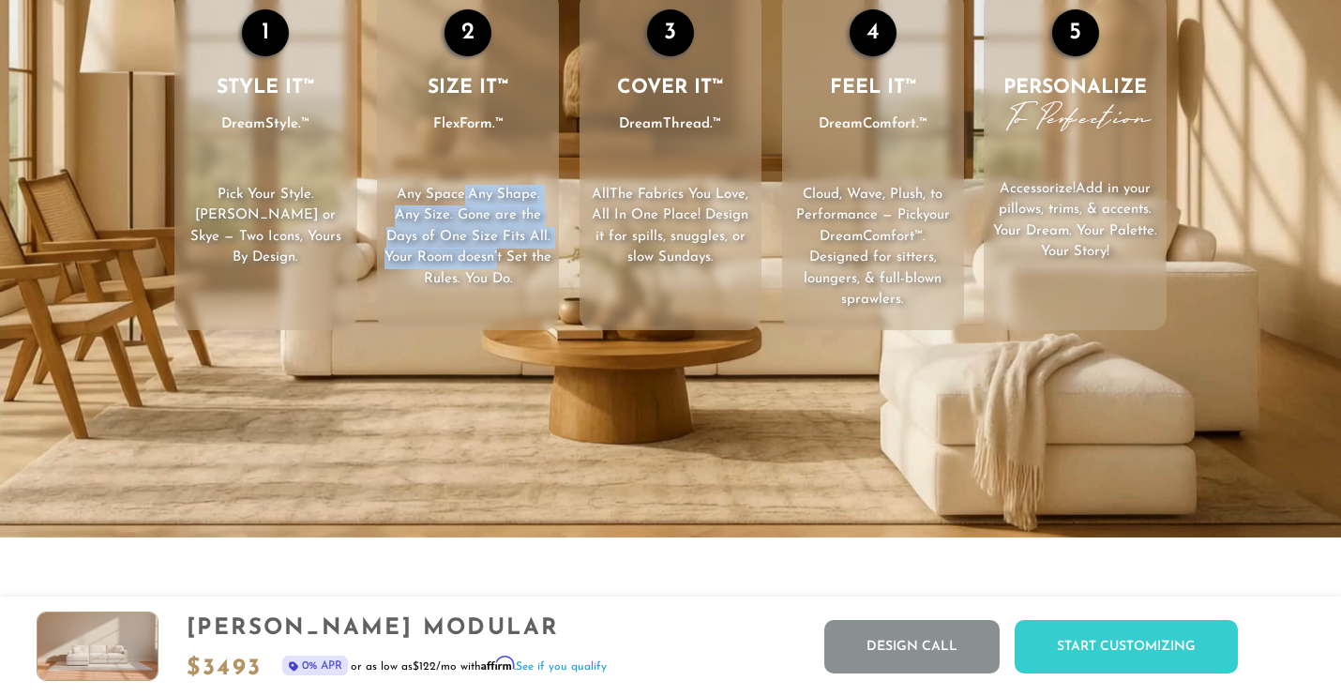
drag, startPoint x: 460, startPoint y: 203, endPoint x: 510, endPoint y: 254, distance: 71.6
click at [510, 254] on p "Any Space. Any Shape . Any Size. Gone are the Days of One Size Fits All. Your R…" at bounding box center [468, 238] width 182 height 106
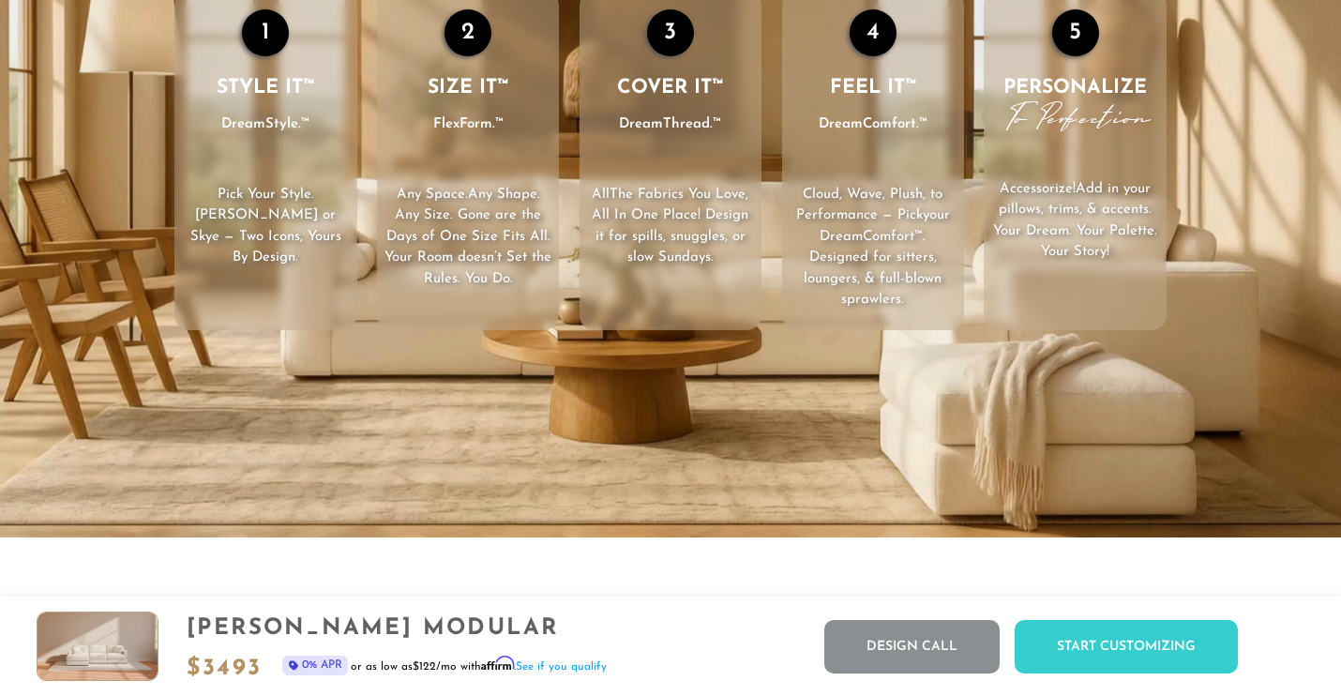
click at [645, 257] on span ", All In One Place! Design it for spills, snuggles, or slow Sundays." at bounding box center [670, 227] width 157 height 78
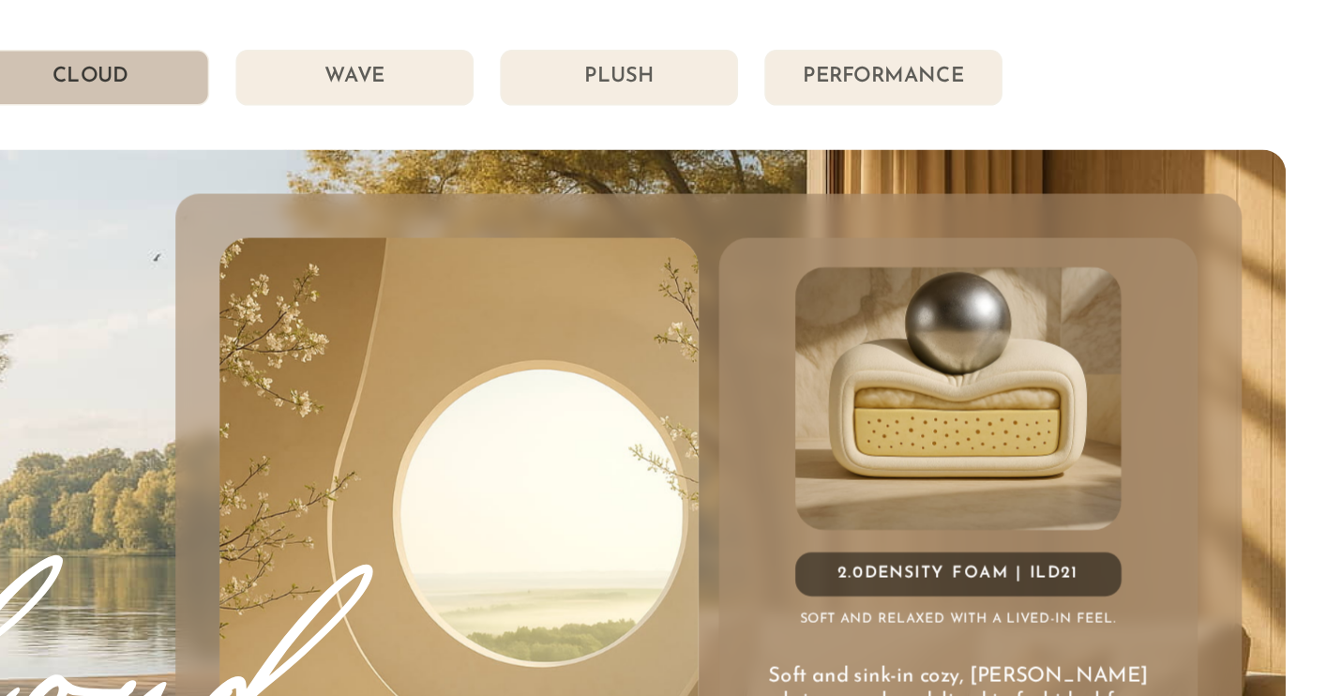
scroll to position [10003, 0]
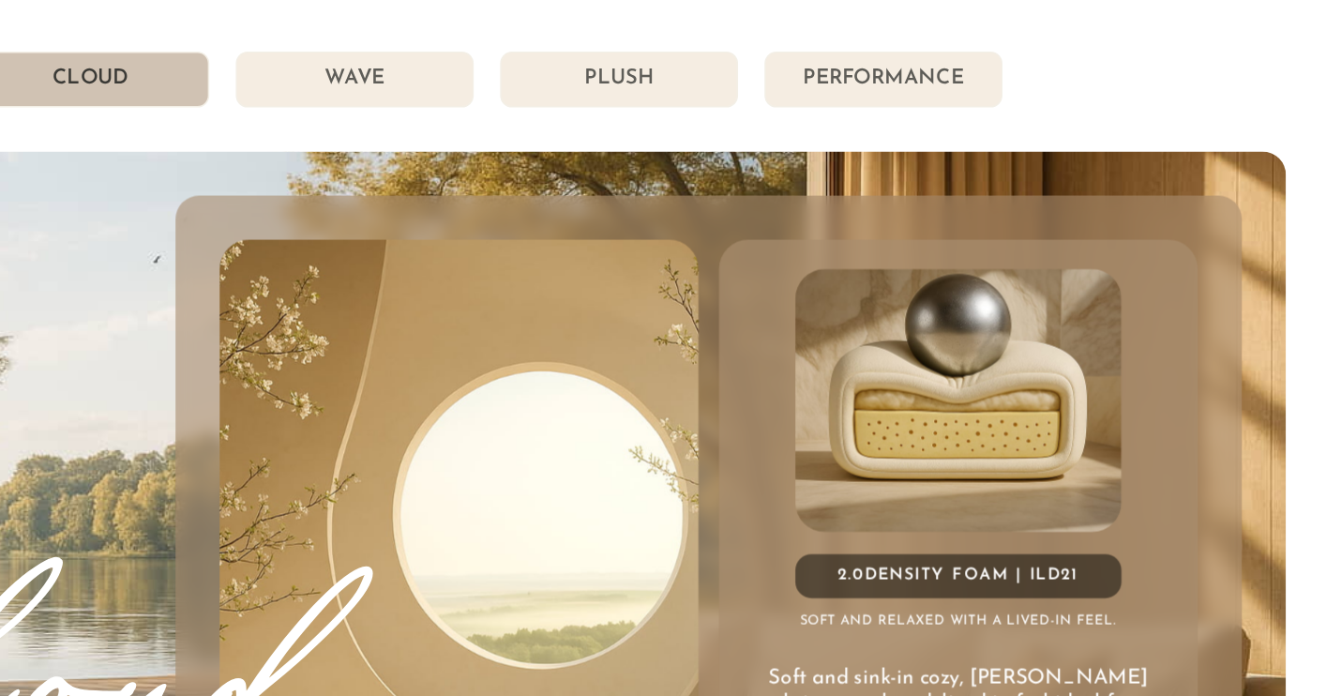
click at [516, 49] on li "Wave" at bounding box center [592, 51] width 152 height 36
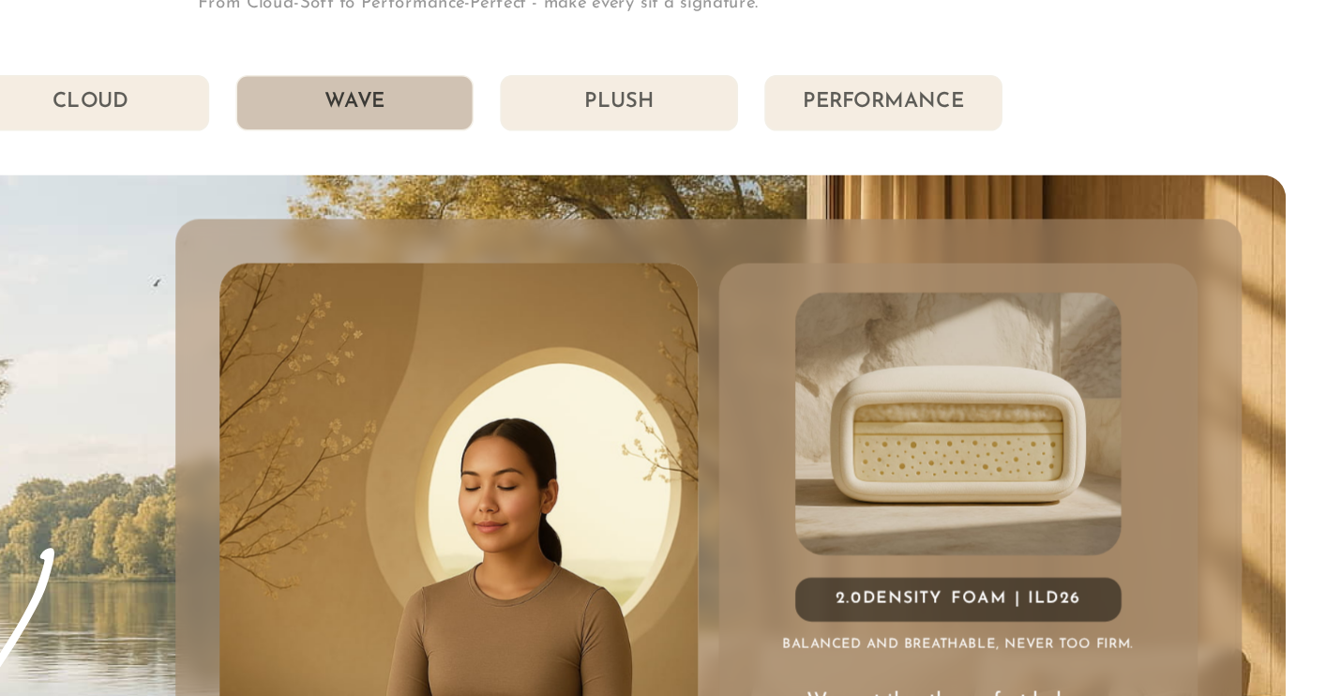
scroll to position [9986, 0]
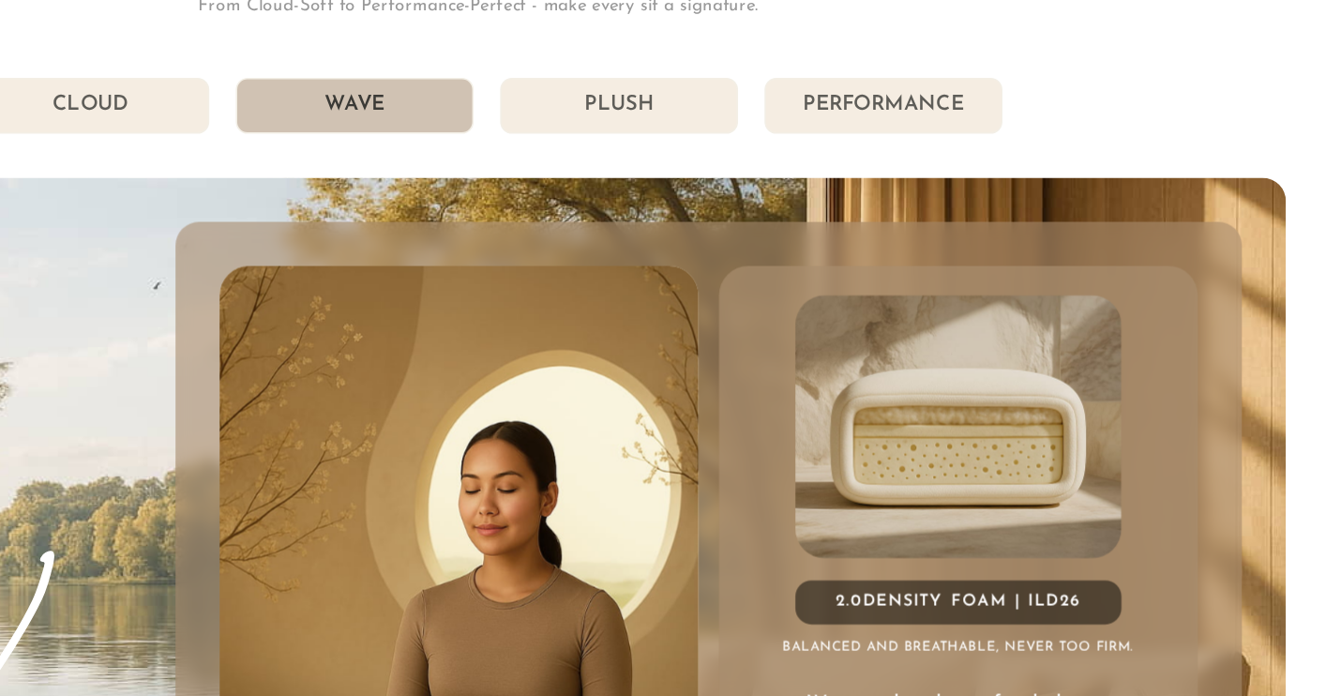
click at [685, 77] on li "Plush" at bounding box center [761, 68] width 152 height 36
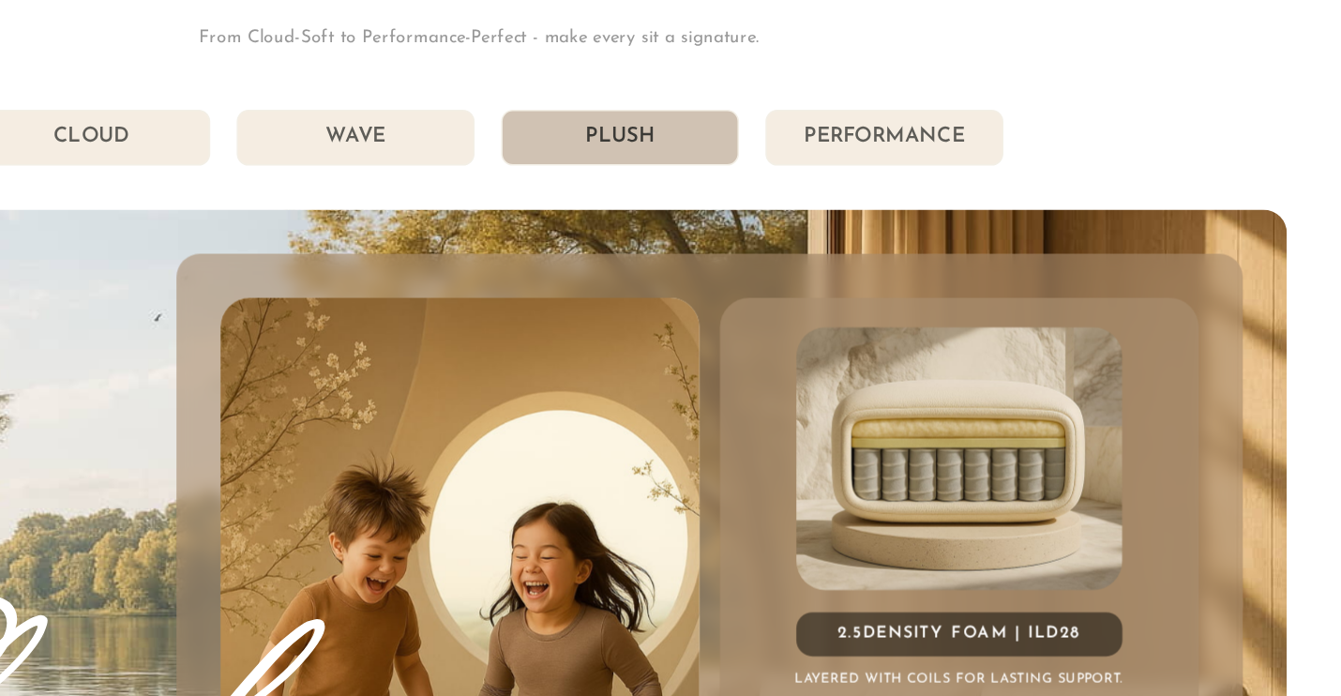
scroll to position [9951, 0]
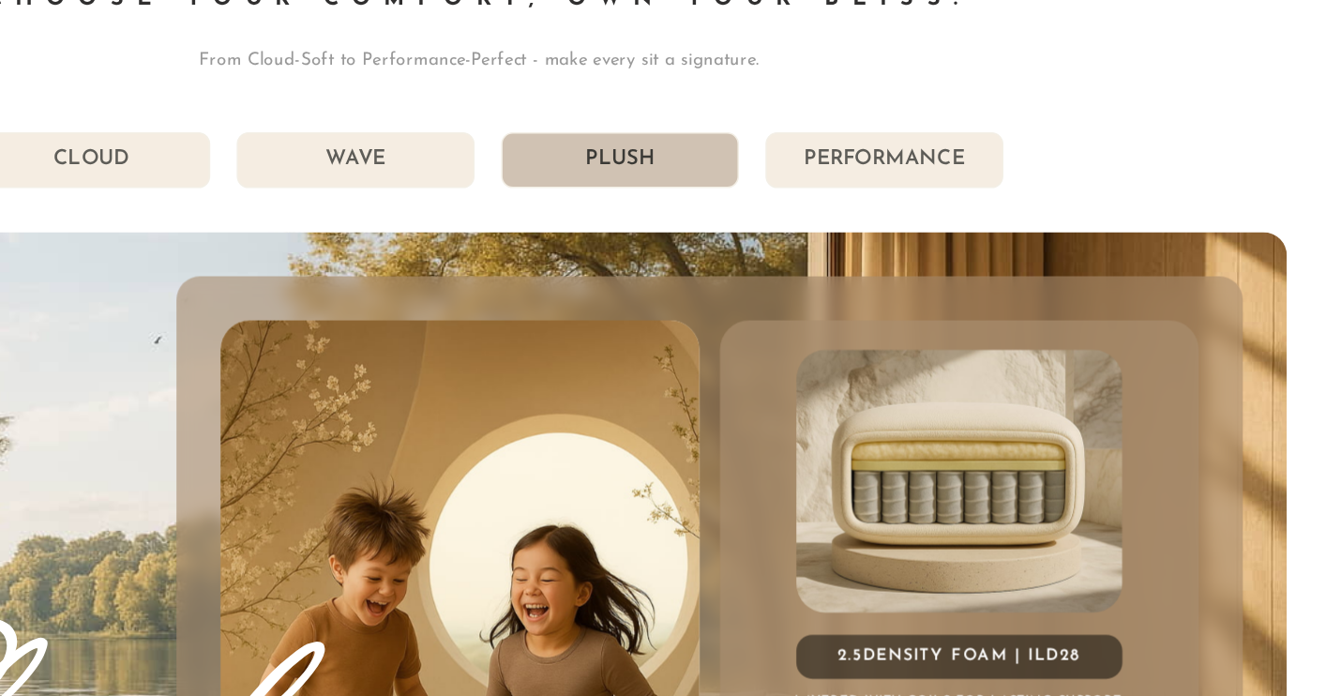
click at [853, 106] on li "Performance" at bounding box center [929, 102] width 152 height 36
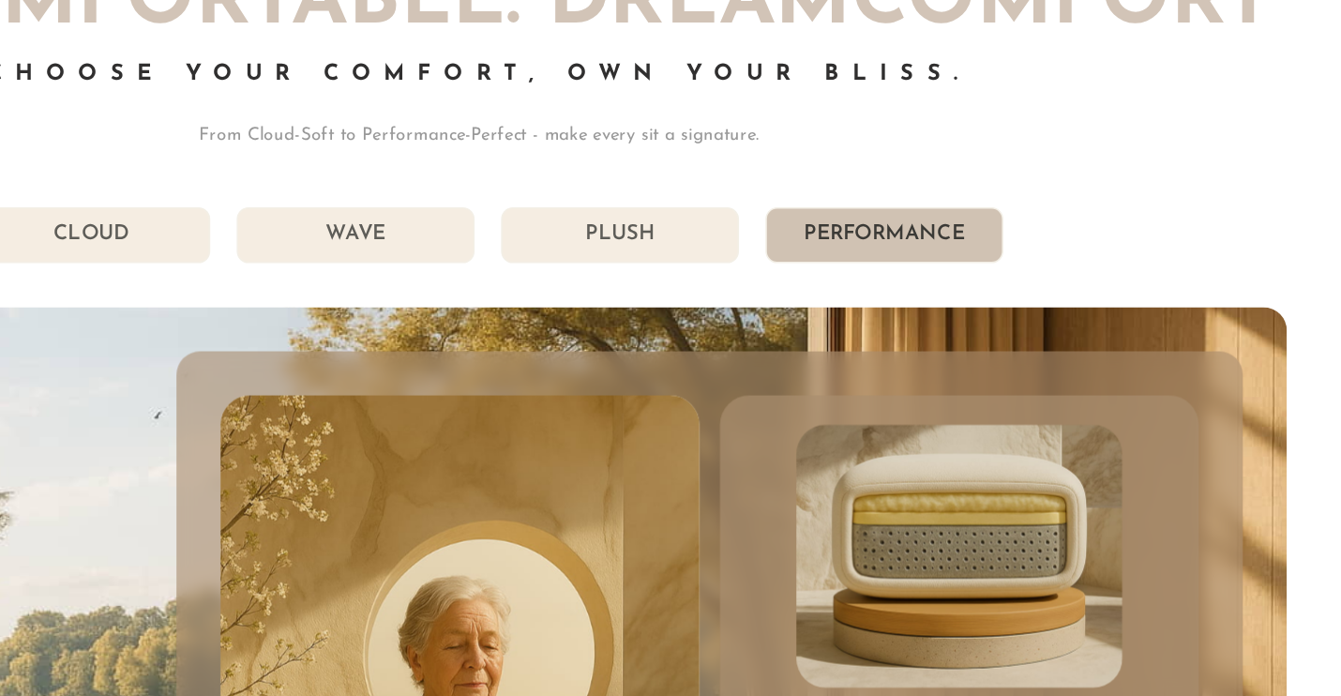
scroll to position [9899, 0]
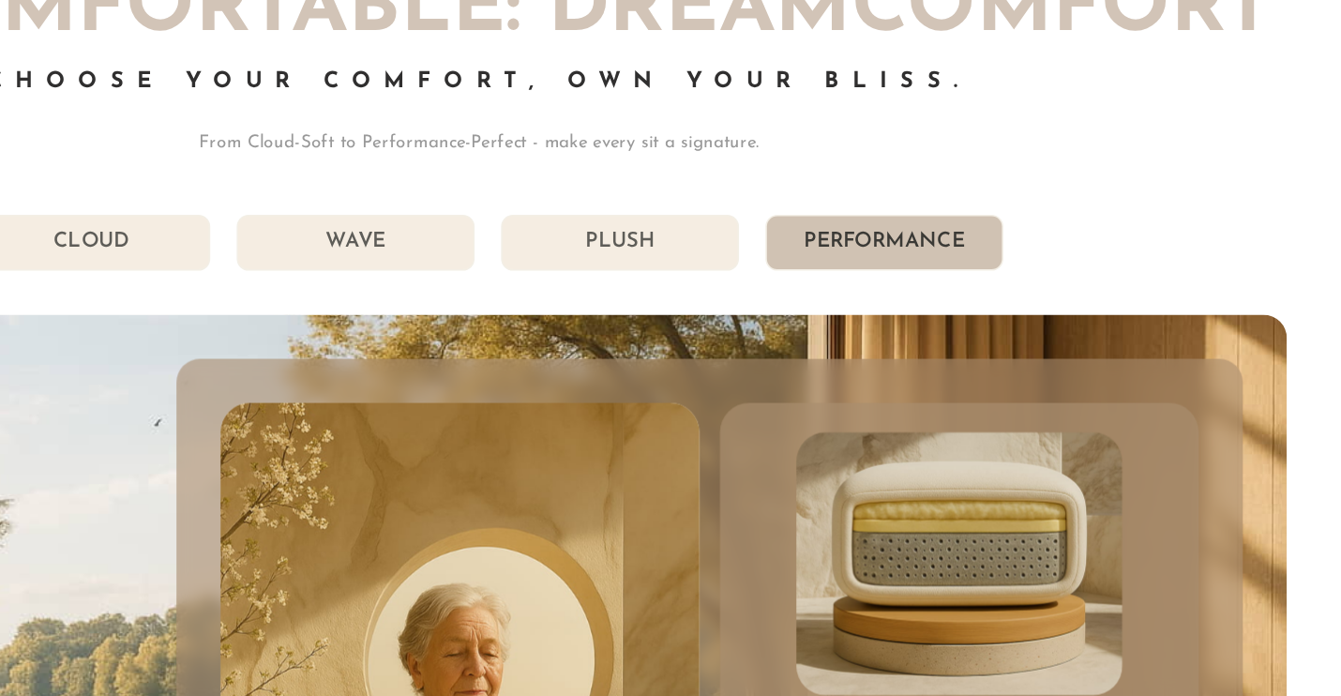
click at [685, 147] on li "Plush" at bounding box center [761, 155] width 152 height 36
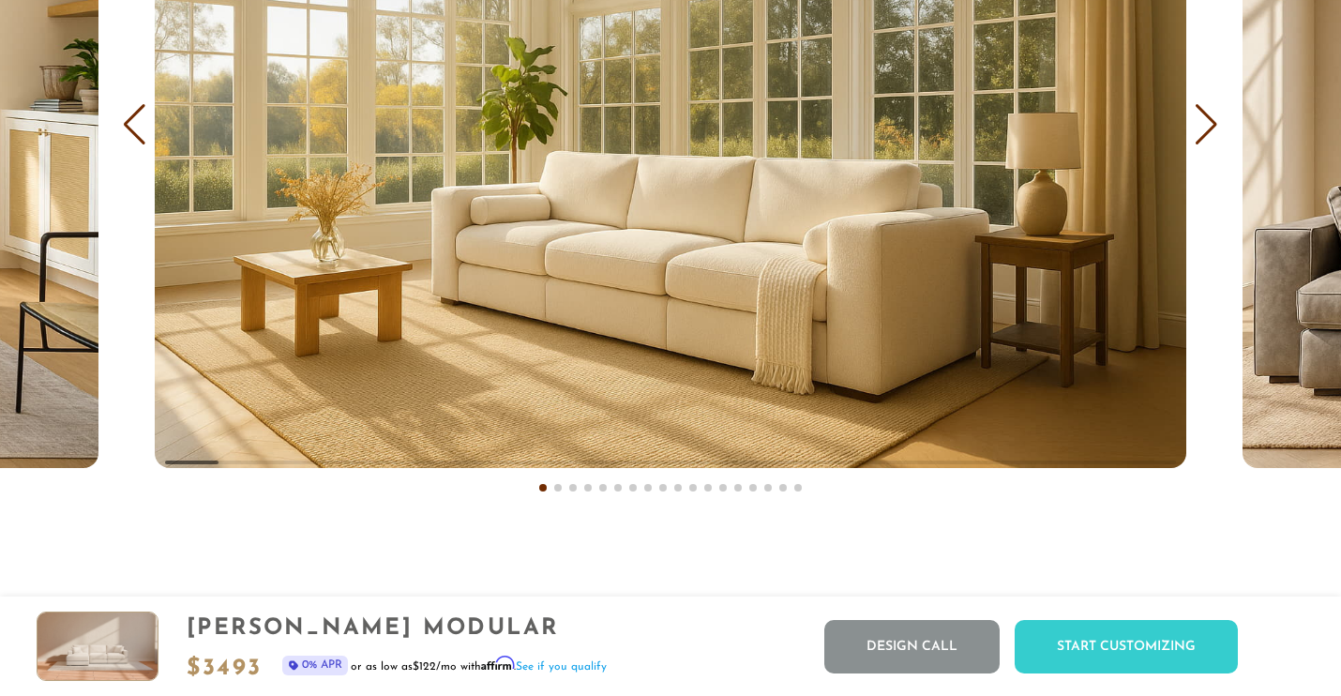
scroll to position [11255, 0]
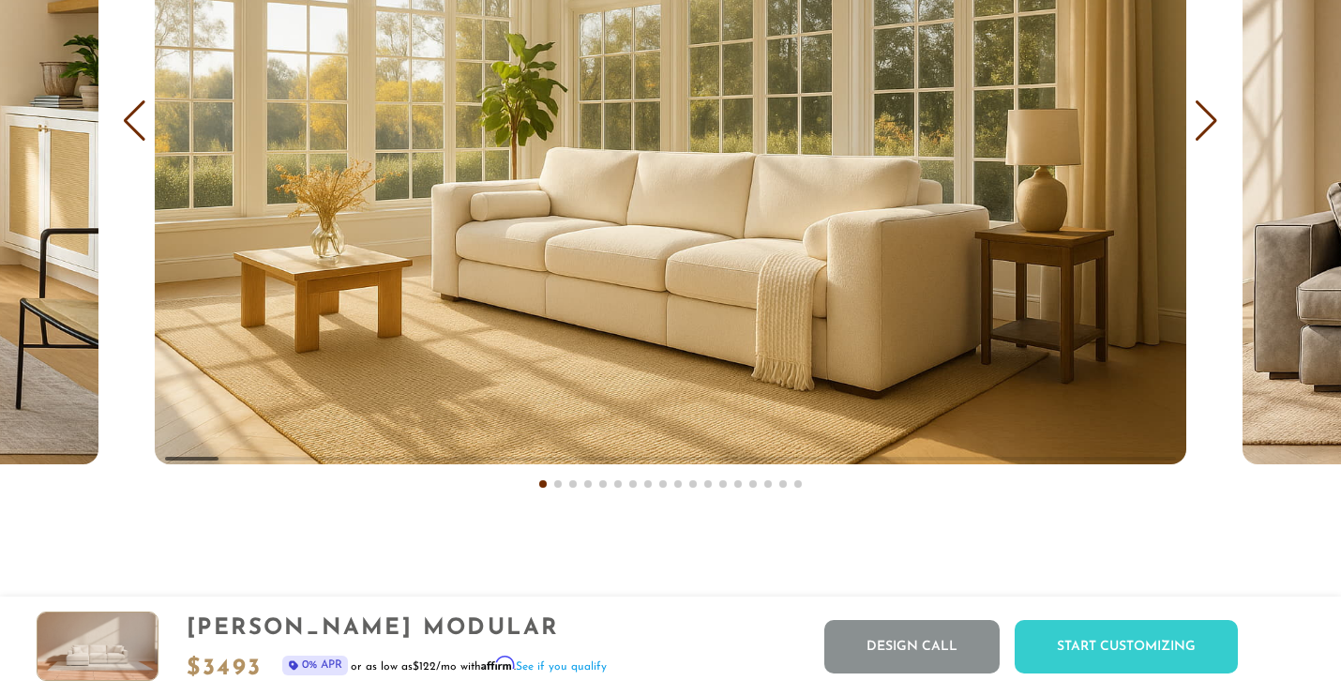
click at [557, 488] on span at bounding box center [558, 484] width 8 height 8
click at [559, 483] on span at bounding box center [558, 484] width 8 height 8
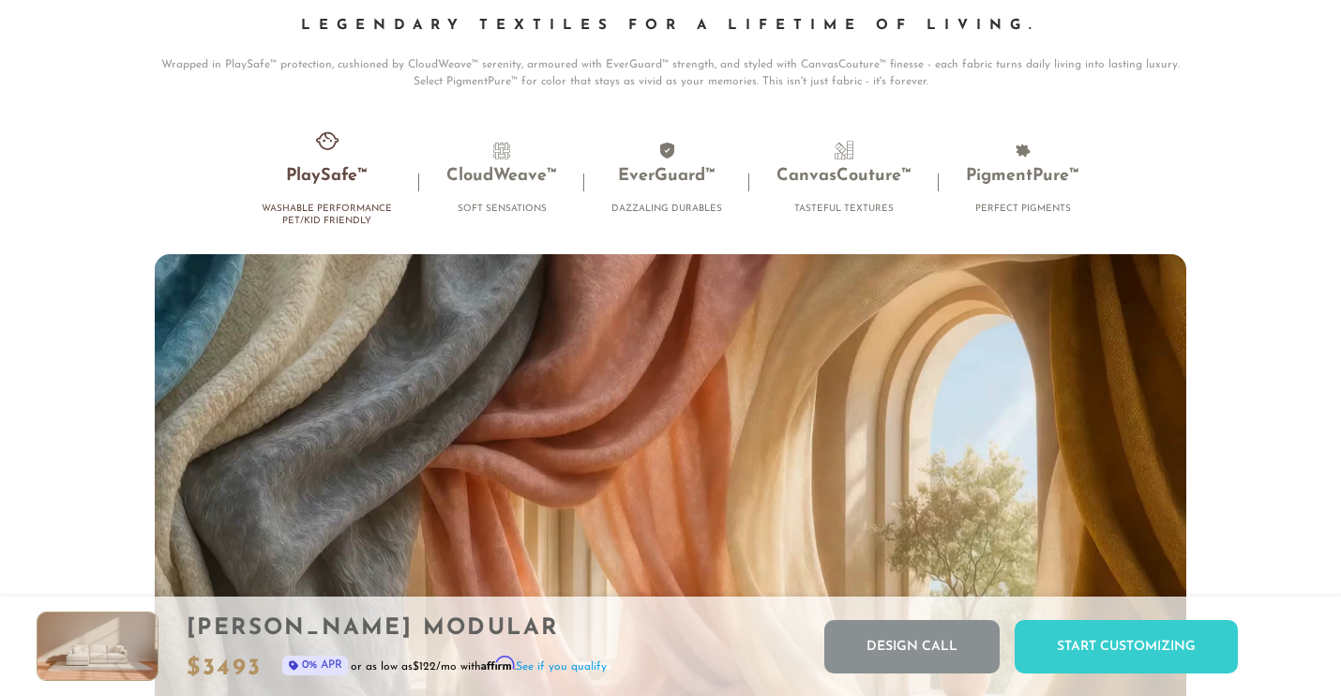
scroll to position [11881, 0]
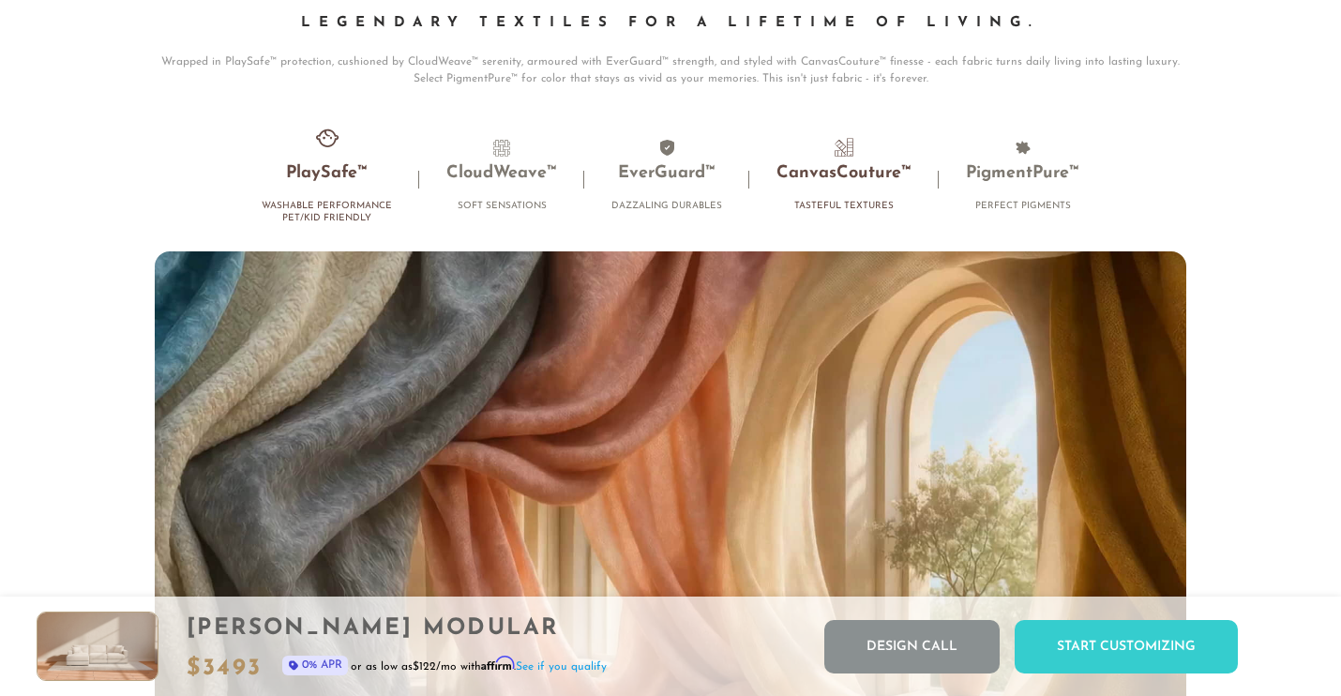
click at [872, 182] on h3 "CanvasCouture™" at bounding box center [844, 174] width 135 height 22
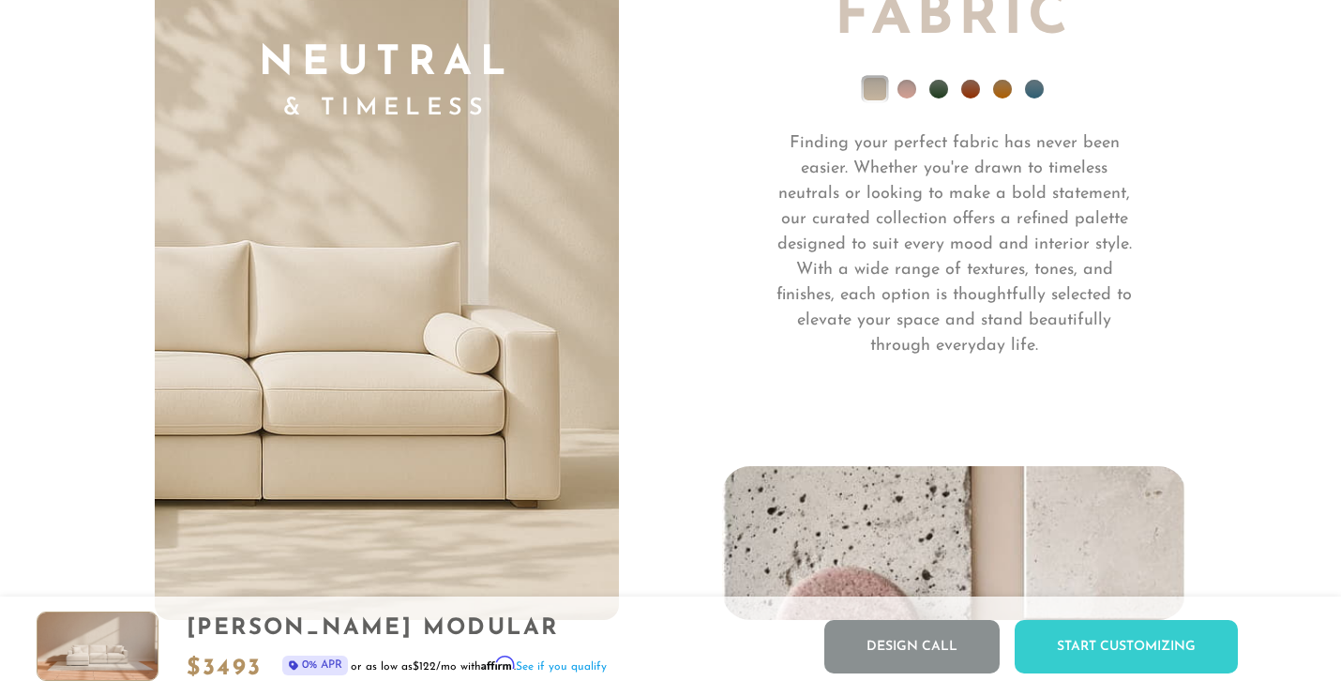
scroll to position [13061, 0]
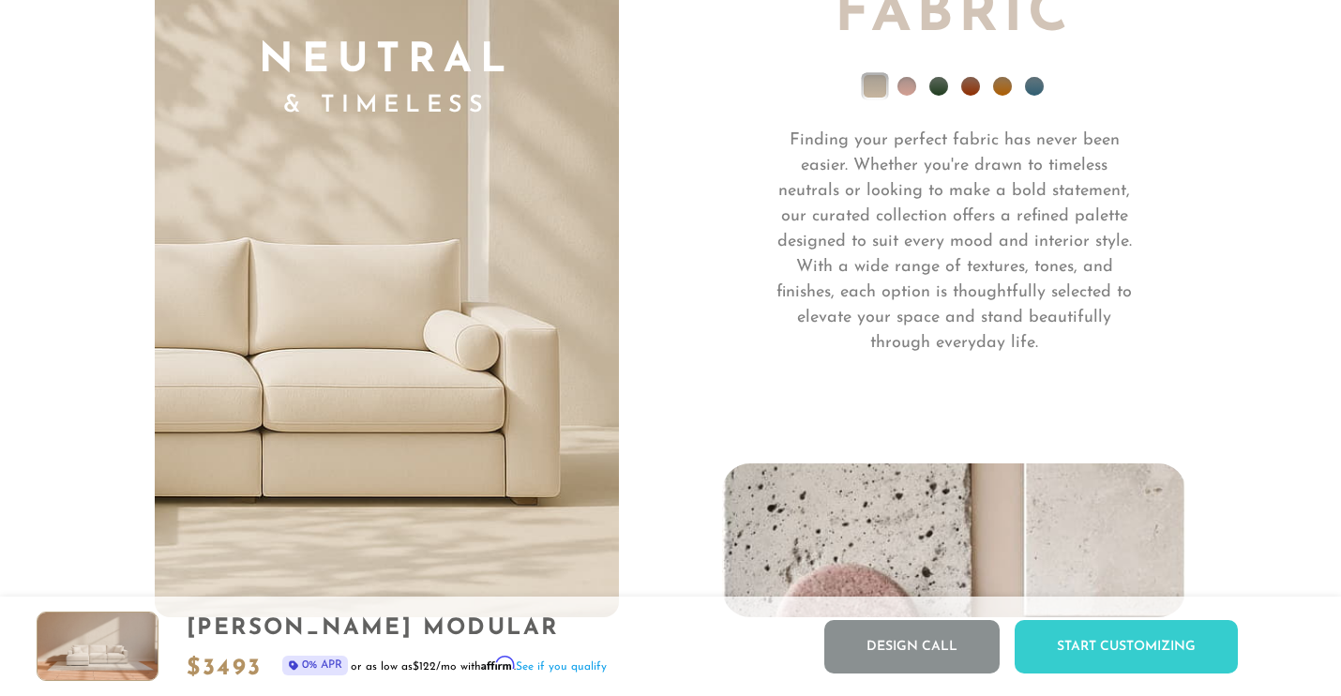
click at [913, 84] on li at bounding box center [907, 86] width 19 height 19
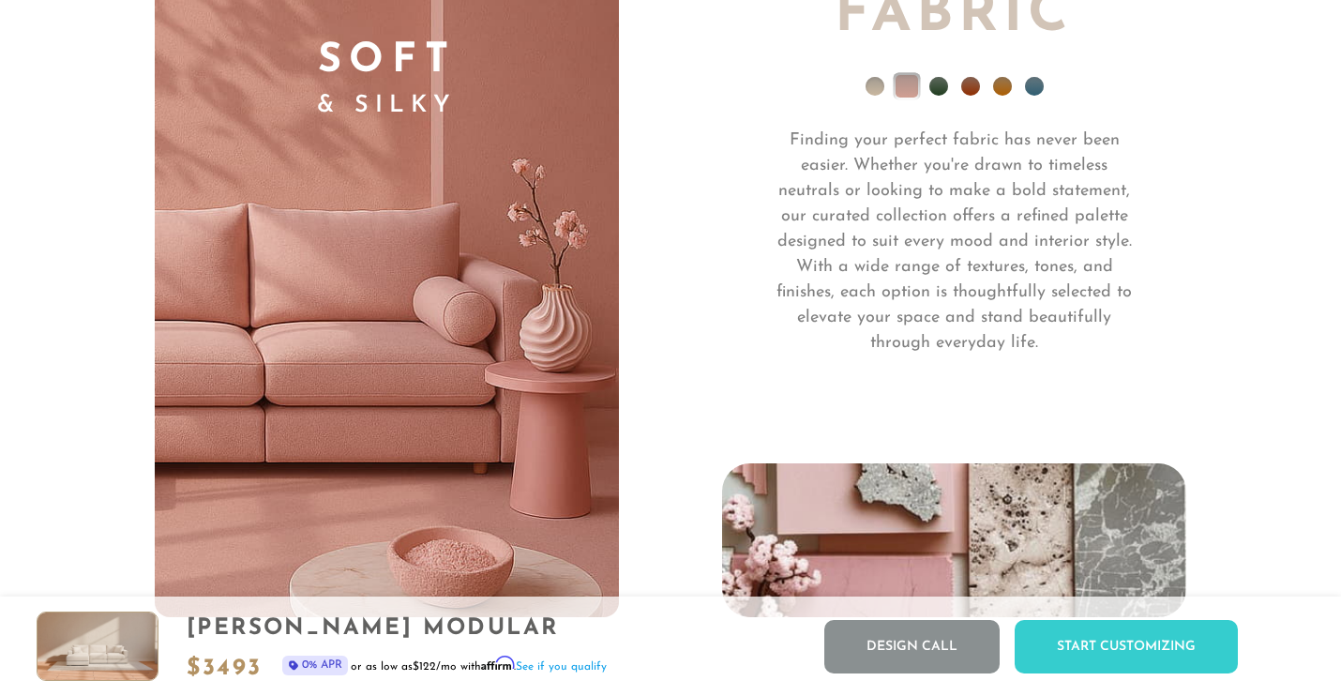
click at [952, 89] on ul at bounding box center [954, 90] width 464 height 75
click at [942, 84] on li at bounding box center [938, 86] width 19 height 19
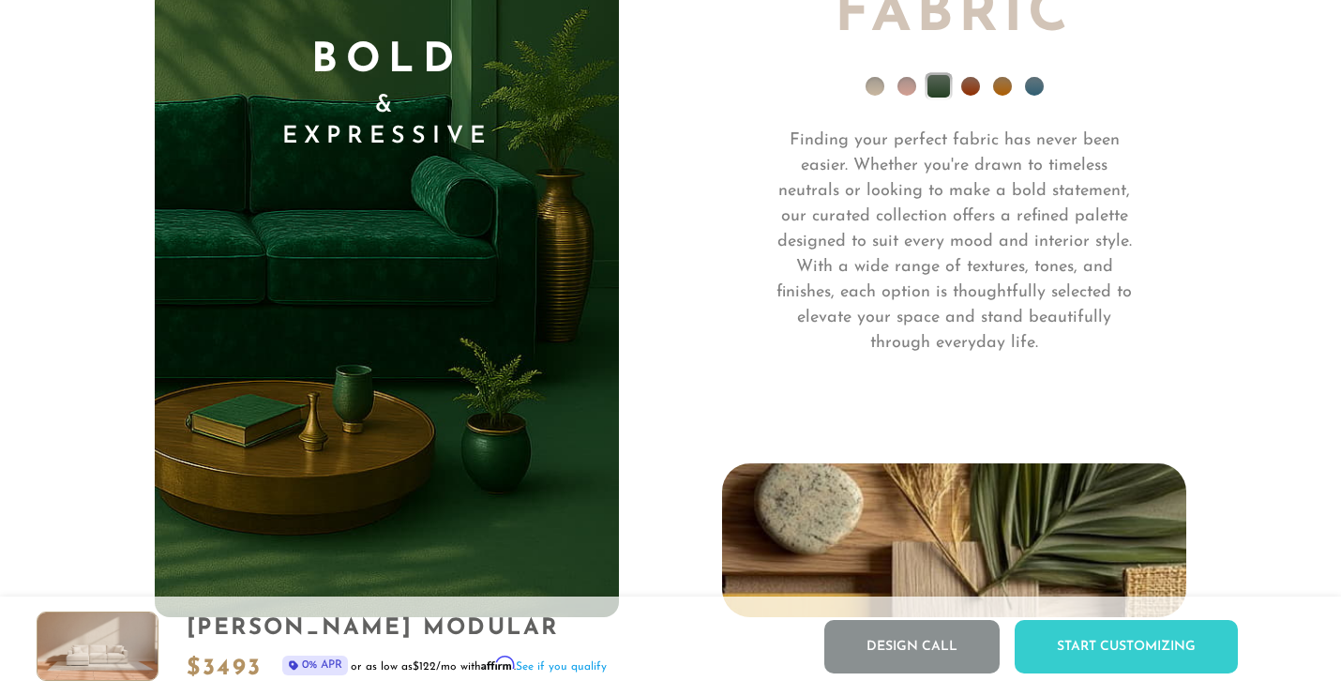
click at [970, 85] on li at bounding box center [970, 86] width 19 height 19
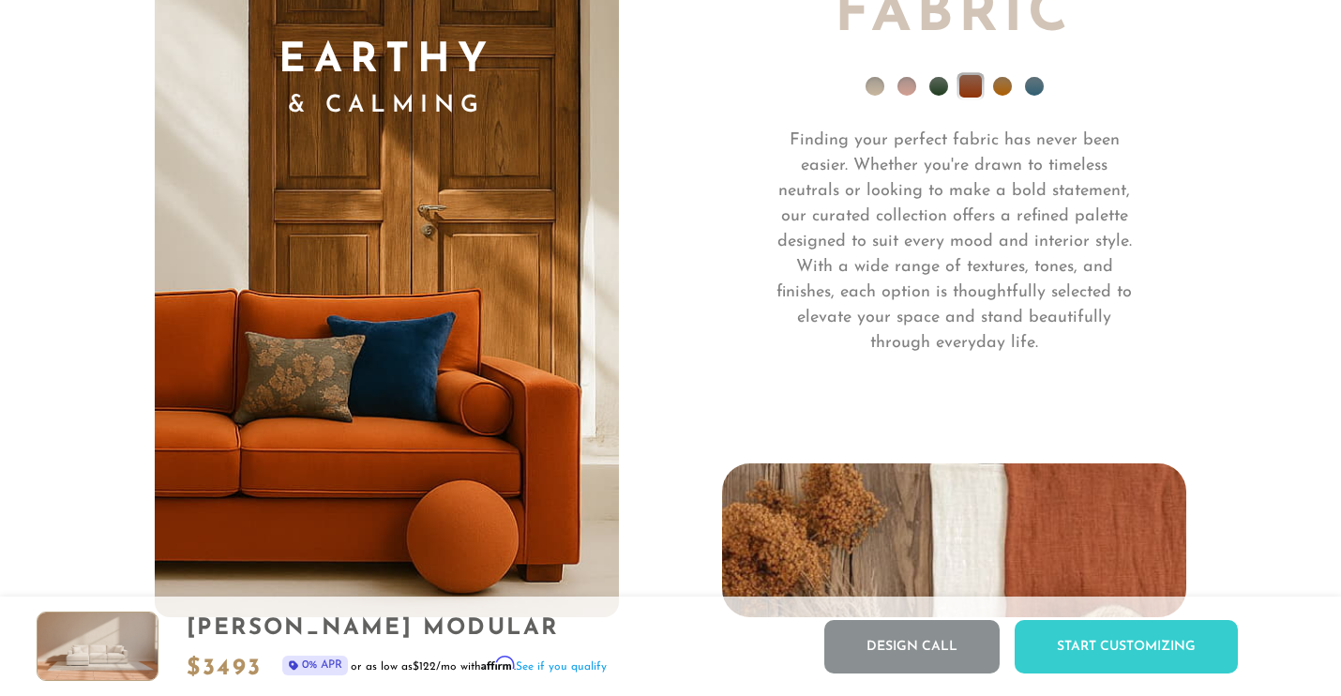
click at [998, 83] on li at bounding box center [1002, 86] width 19 height 19
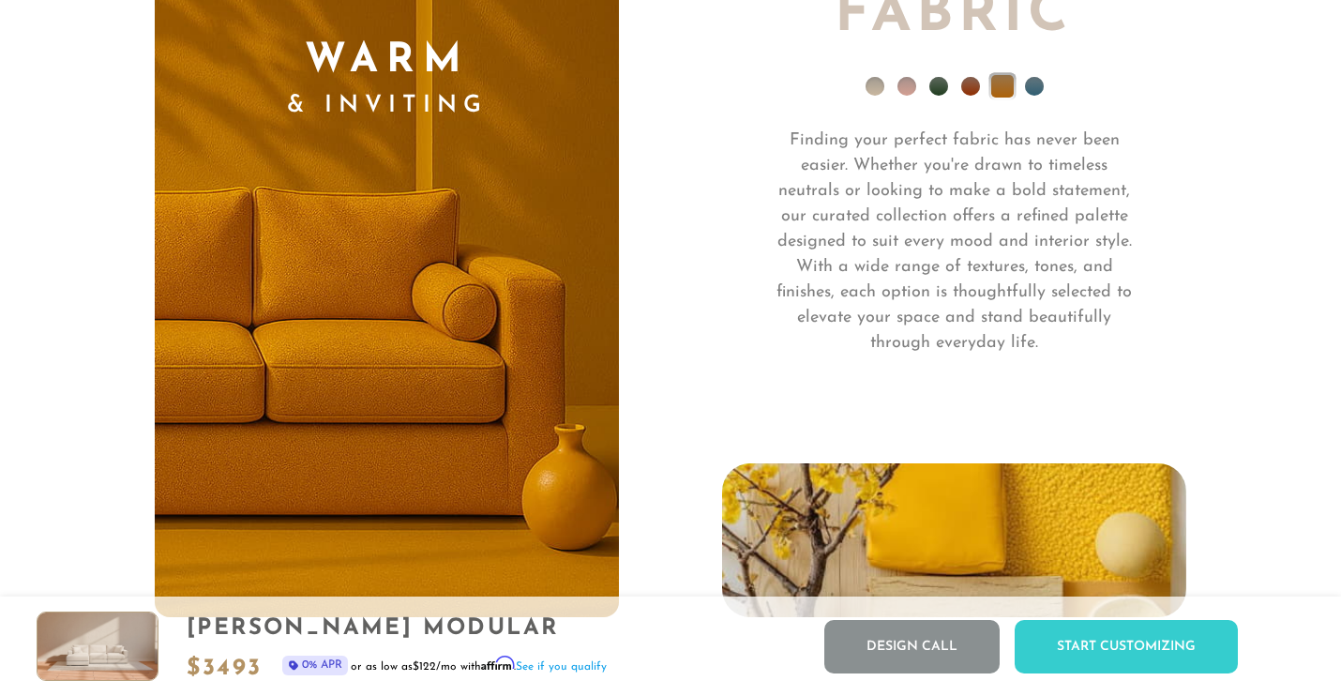
click at [1030, 83] on li at bounding box center [1034, 86] width 19 height 19
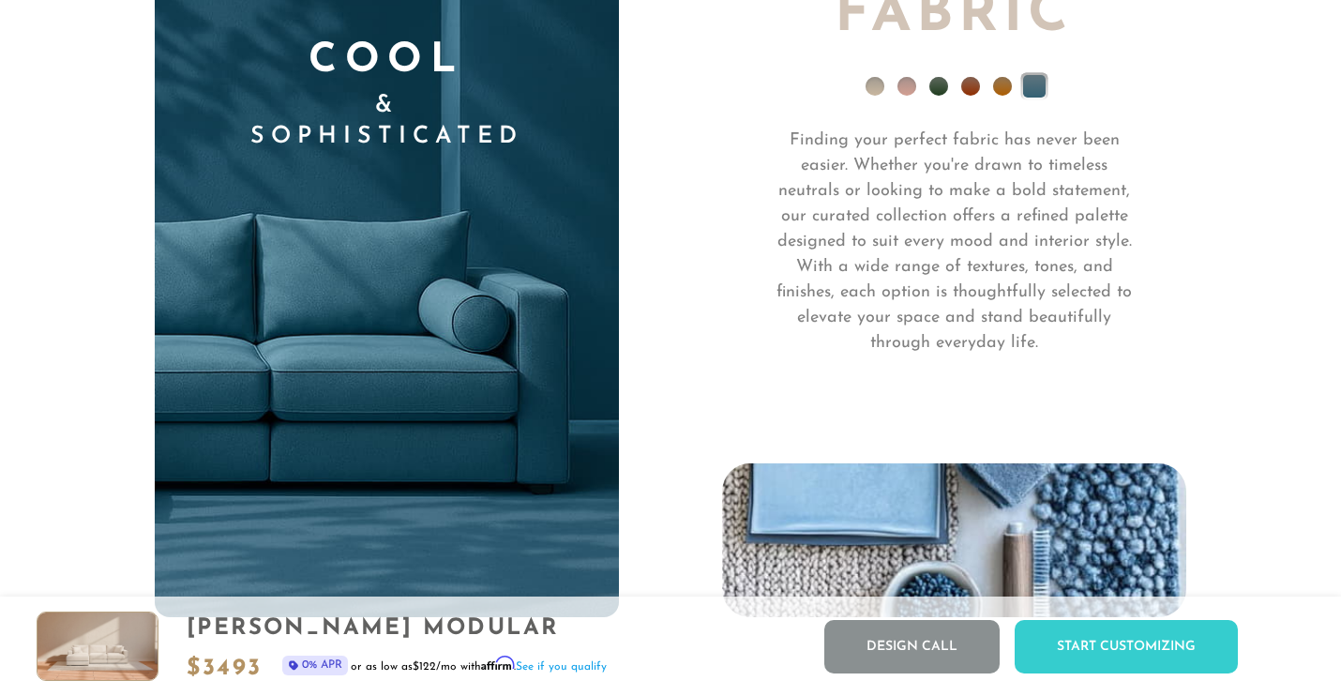
click at [871, 91] on li at bounding box center [875, 86] width 19 height 19
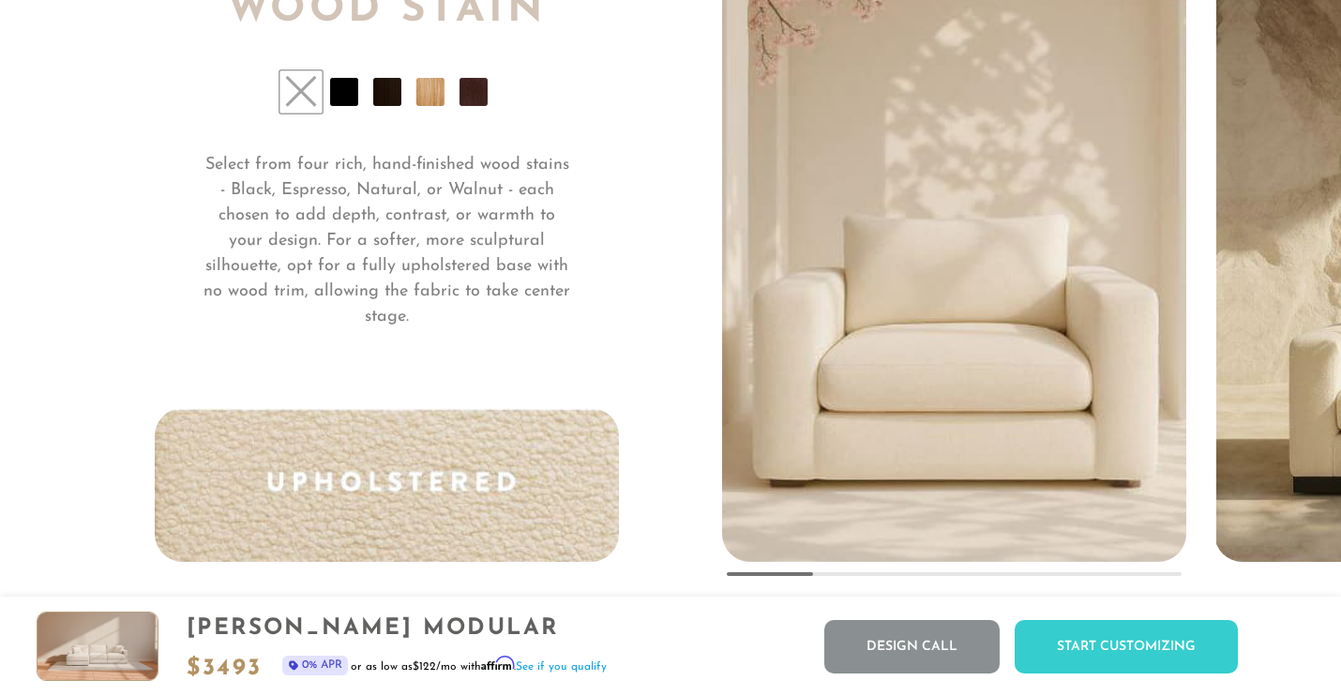
scroll to position [13875, 0]
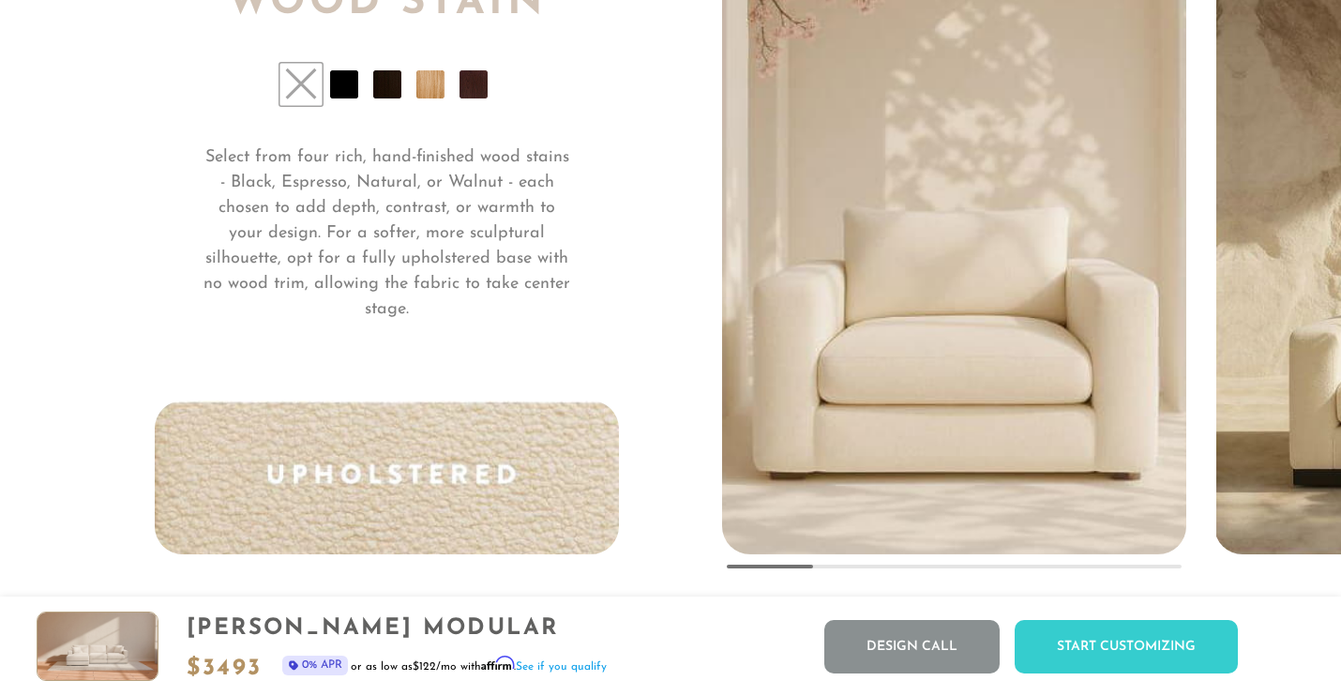
click at [349, 83] on li at bounding box center [344, 84] width 28 height 28
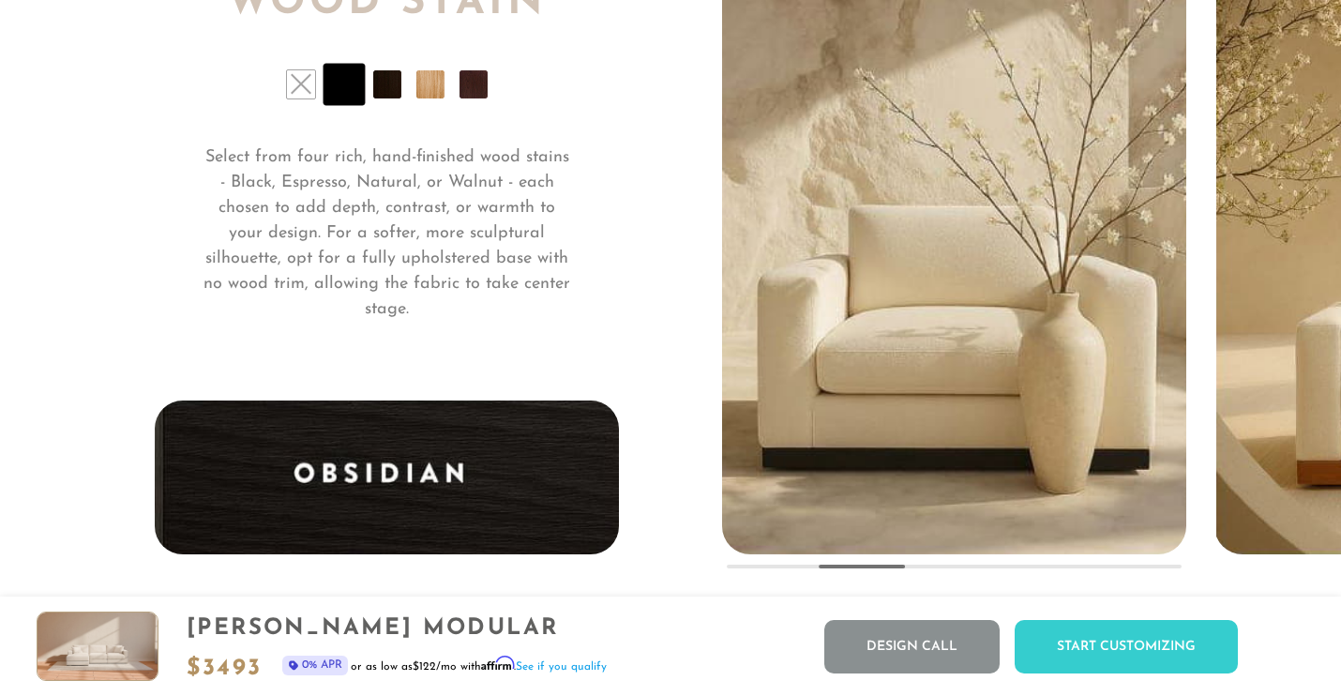
click at [394, 76] on li at bounding box center [387, 84] width 28 height 28
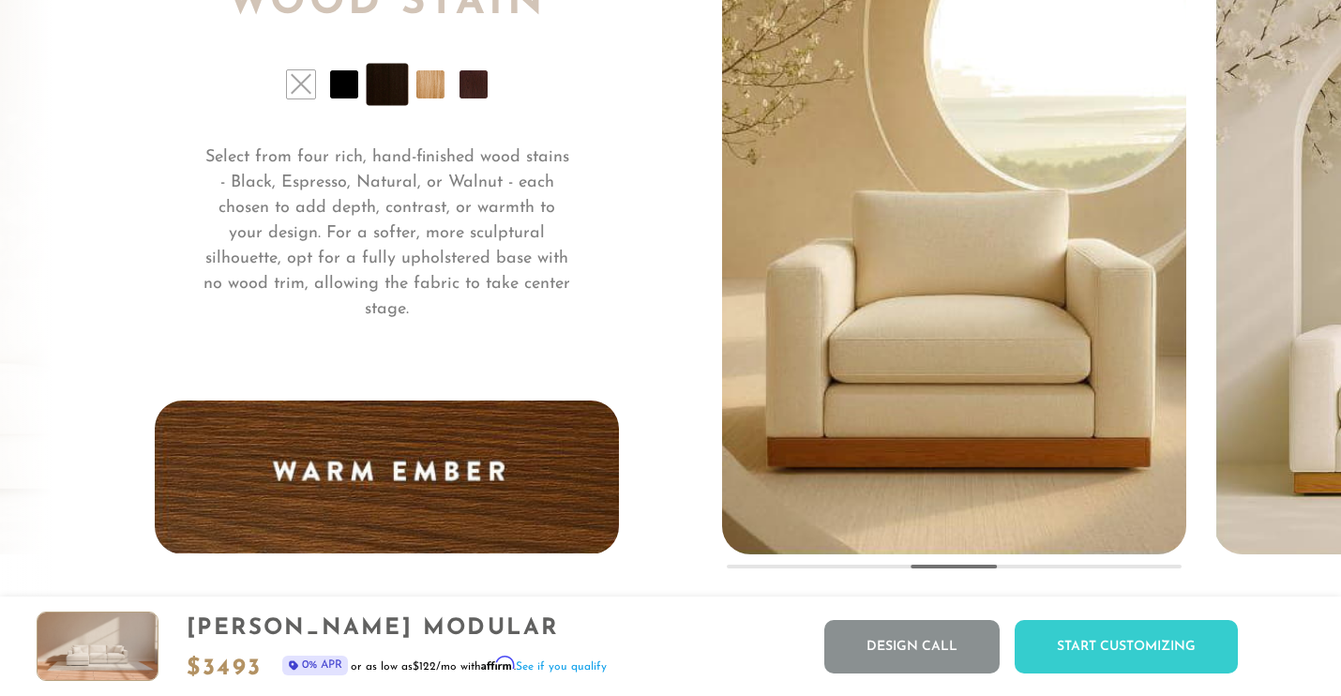
click at [441, 77] on li at bounding box center [430, 84] width 28 height 28
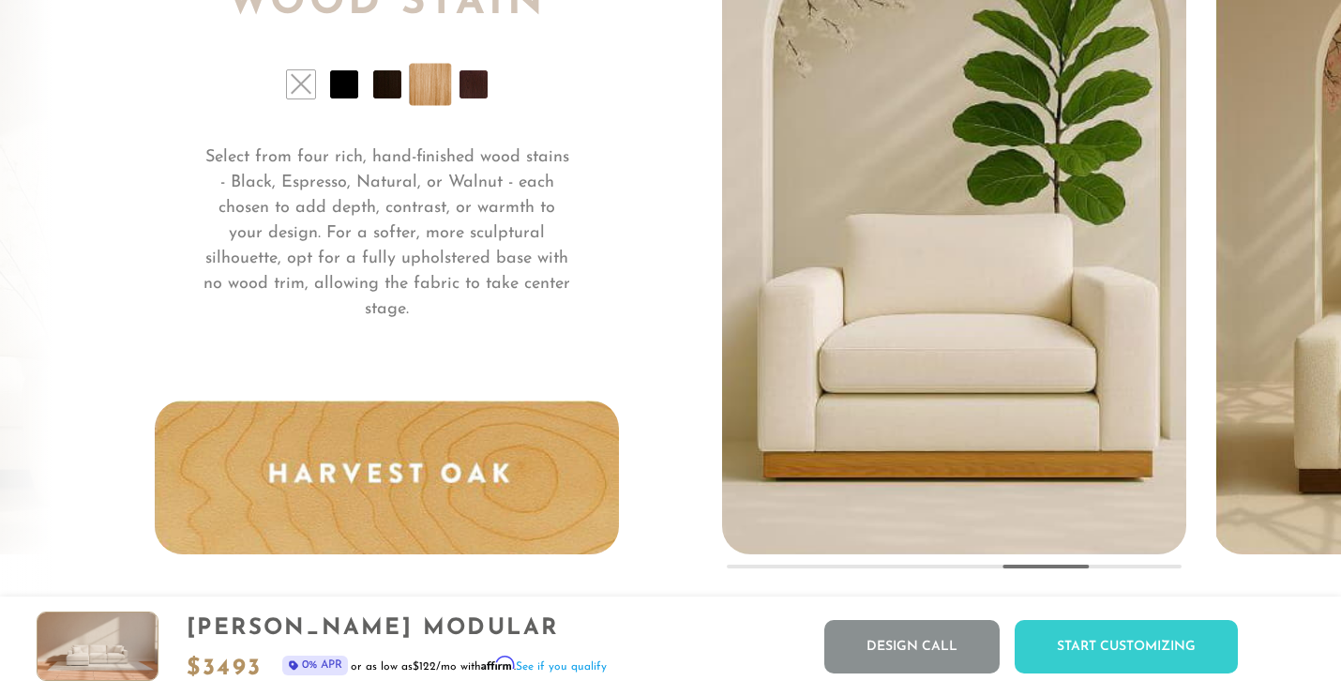
click at [481, 84] on li at bounding box center [474, 84] width 28 height 28
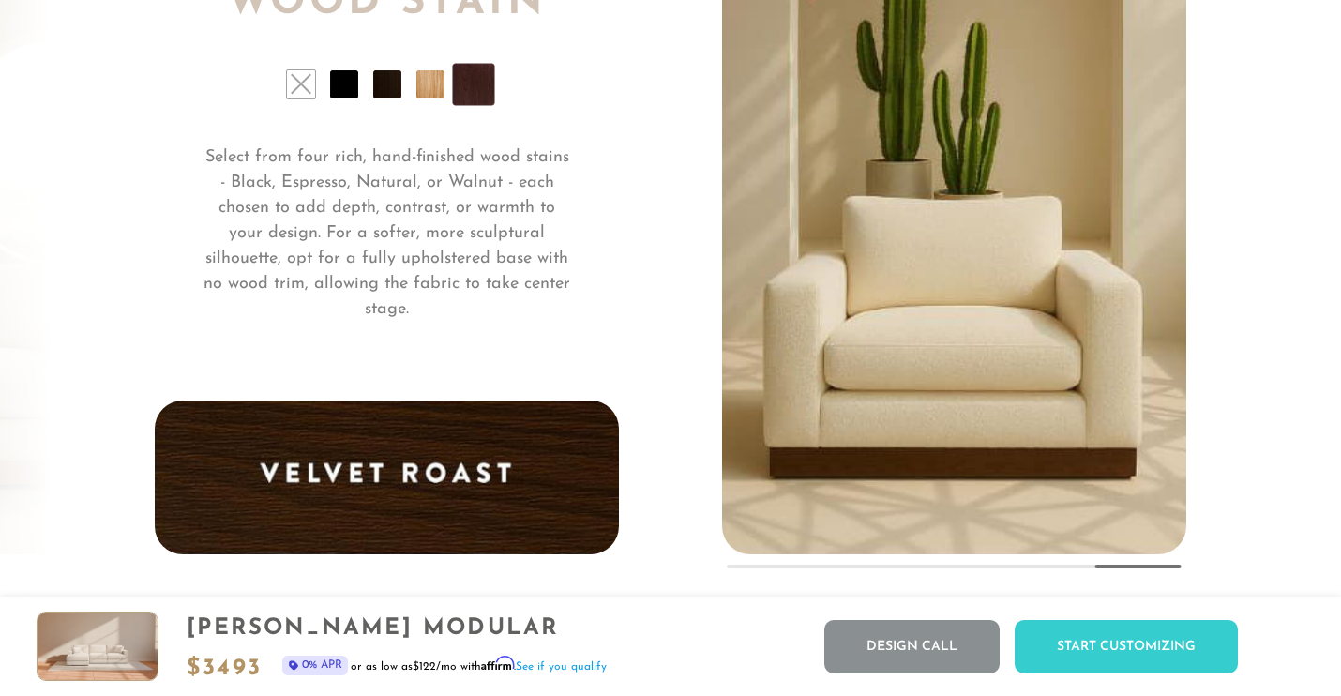
click at [440, 86] on li at bounding box center [430, 84] width 28 height 28
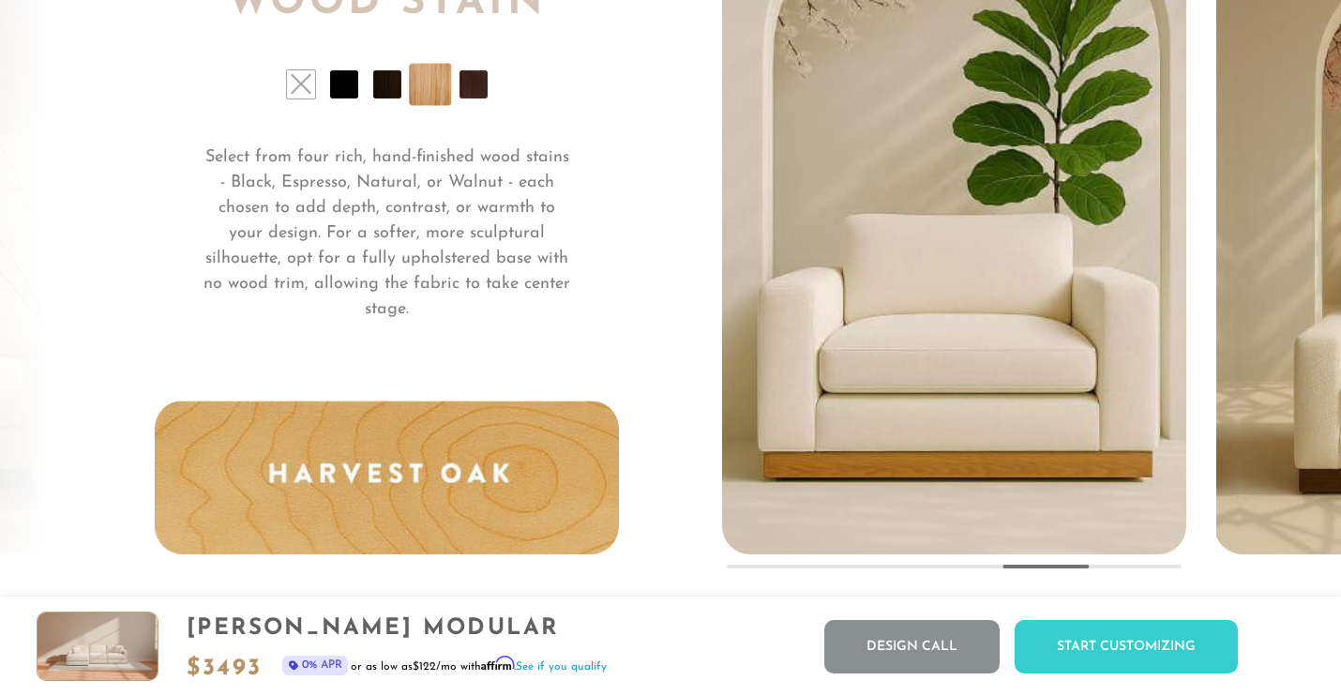
click at [390, 89] on li at bounding box center [387, 84] width 28 height 28
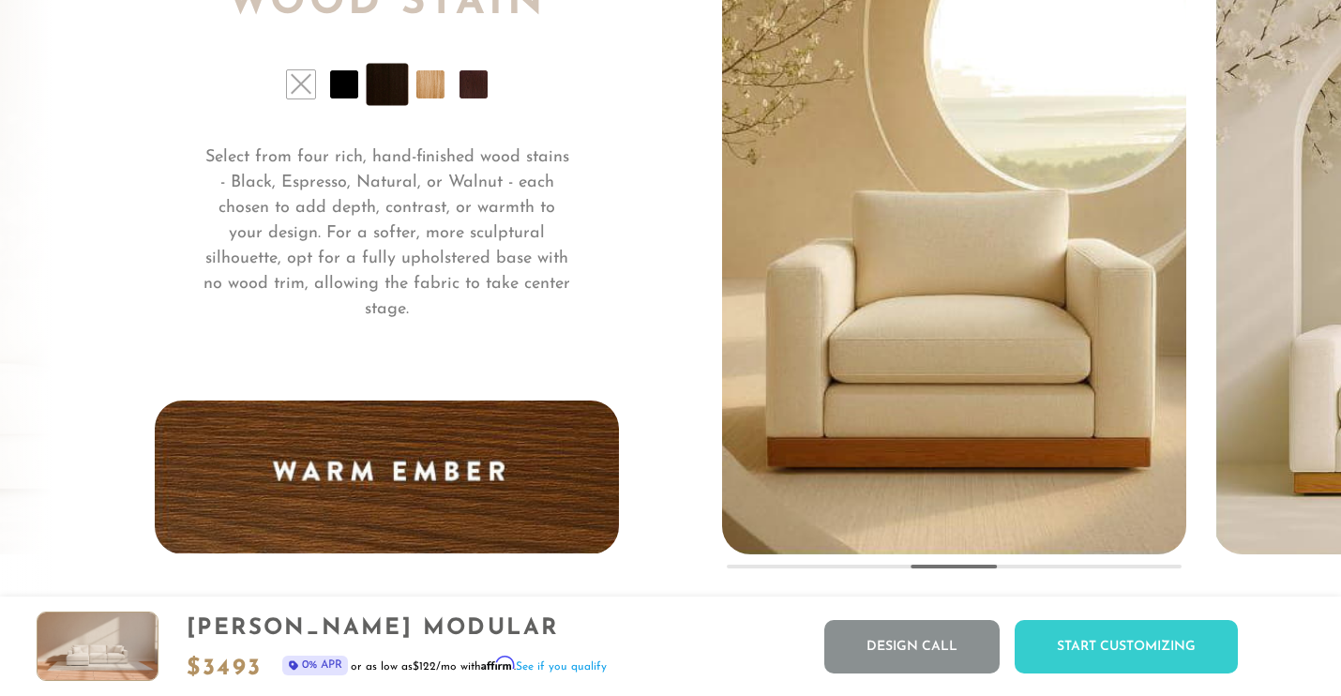
click at [345, 82] on li at bounding box center [344, 84] width 28 height 28
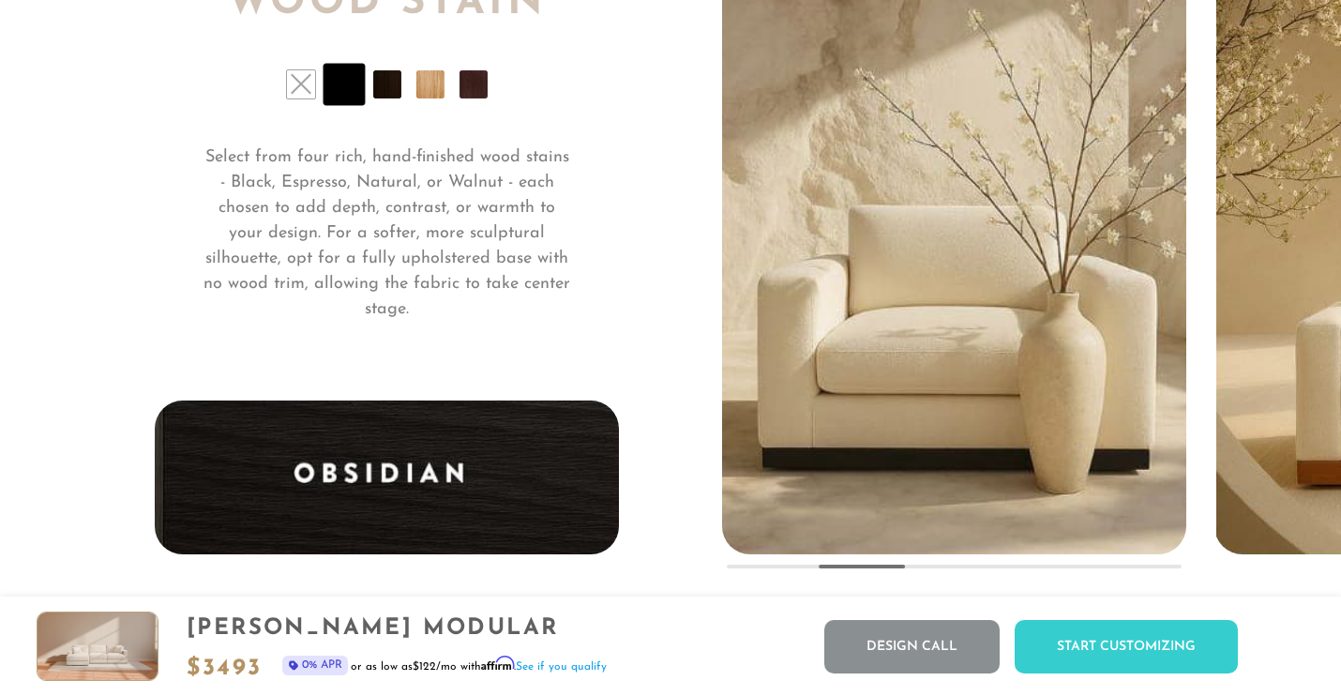
click at [300, 89] on li at bounding box center [301, 84] width 28 height 28
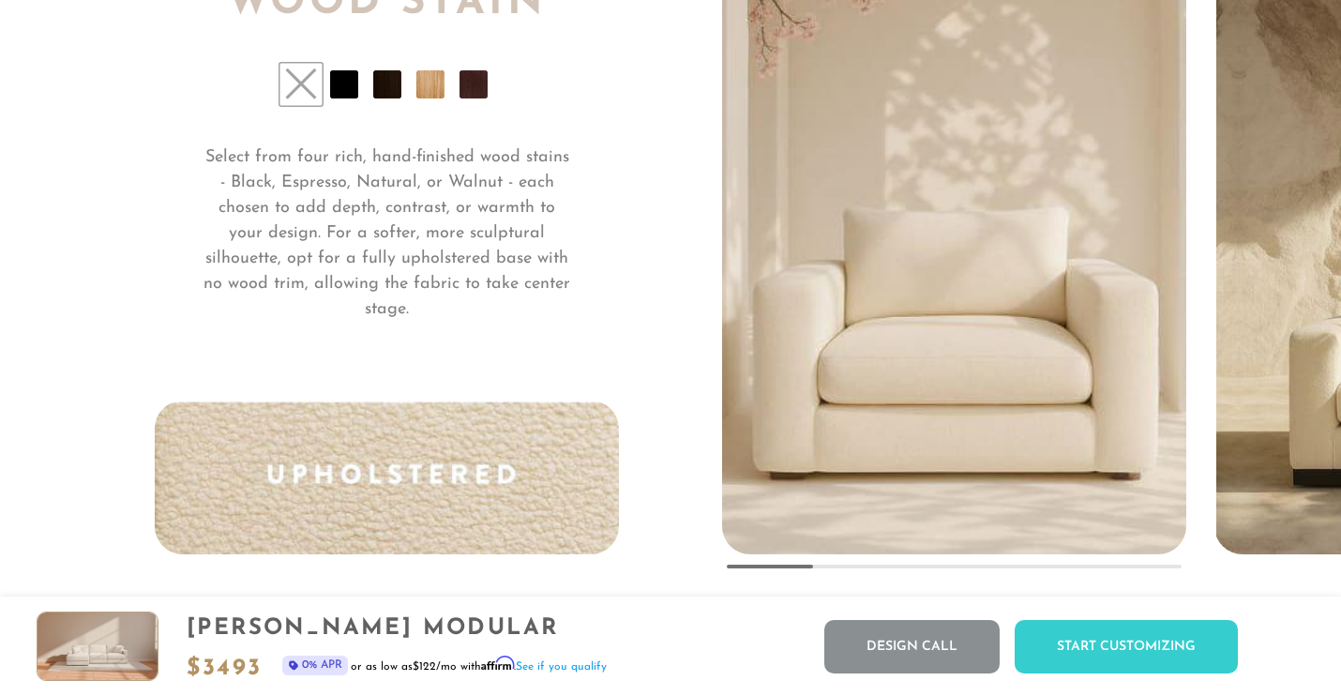
click at [346, 86] on li at bounding box center [344, 84] width 28 height 28
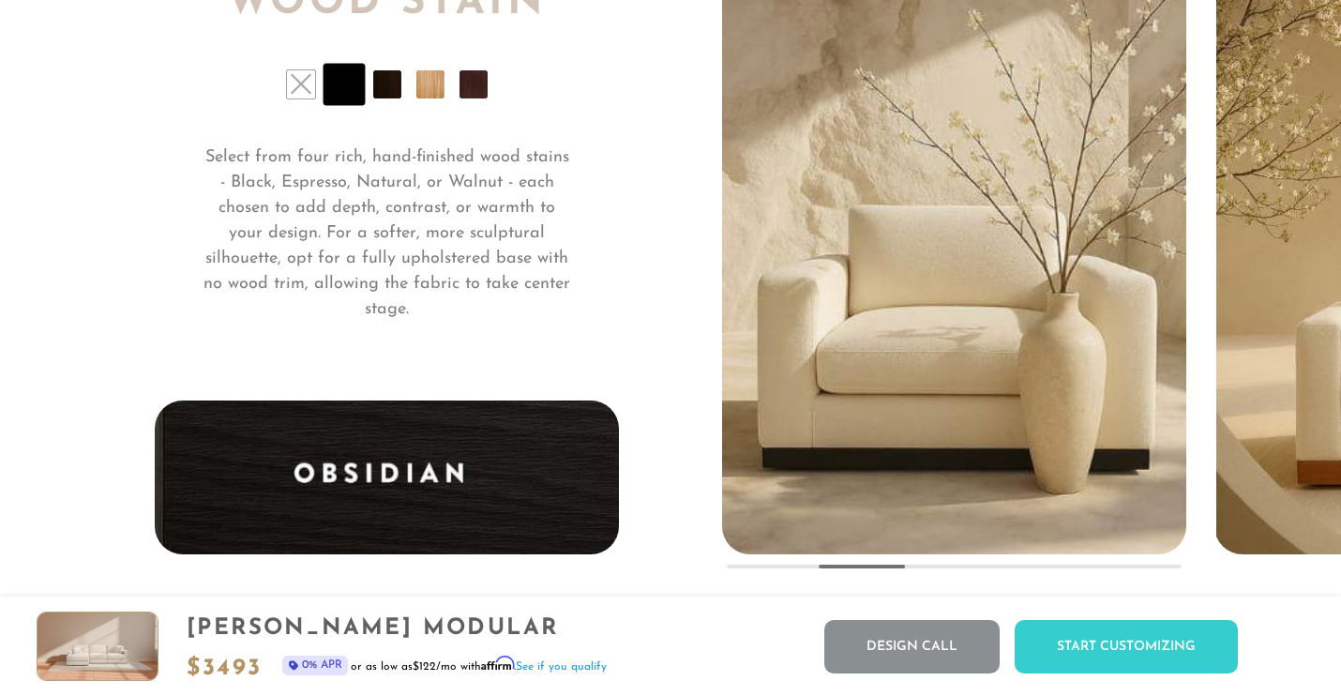
click at [431, 88] on li at bounding box center [430, 84] width 28 height 28
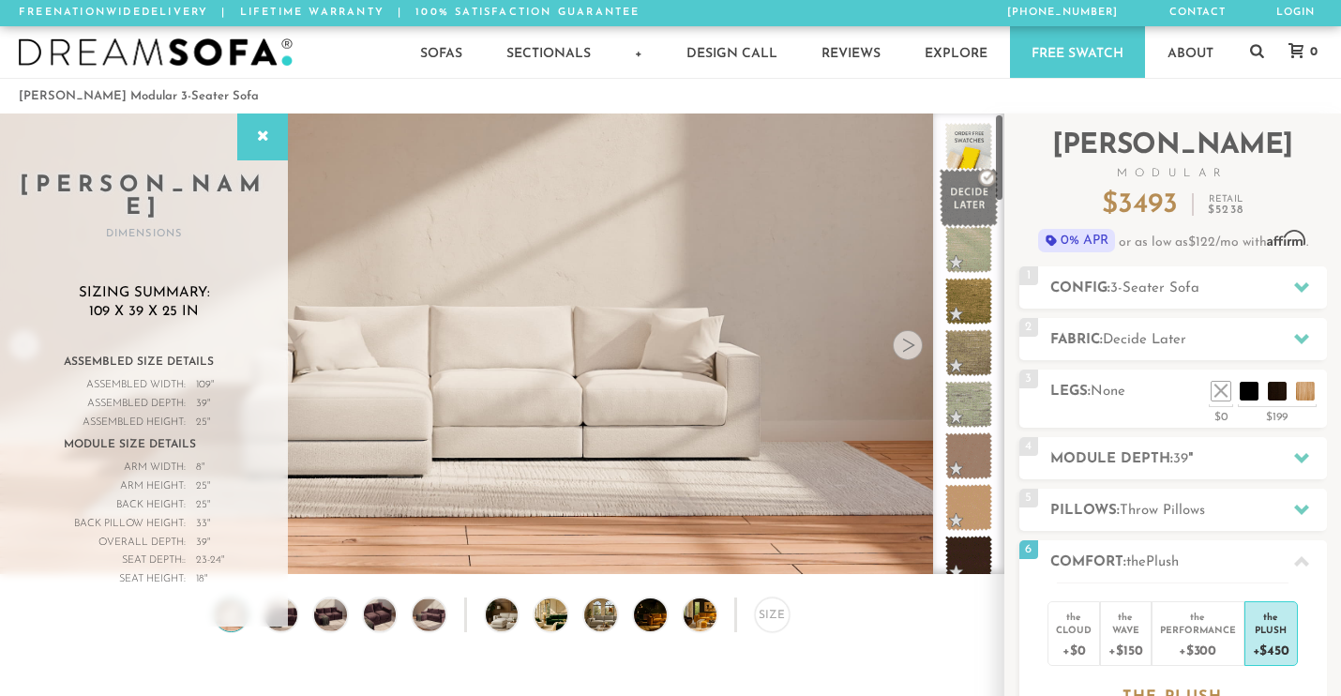
scroll to position [0, 0]
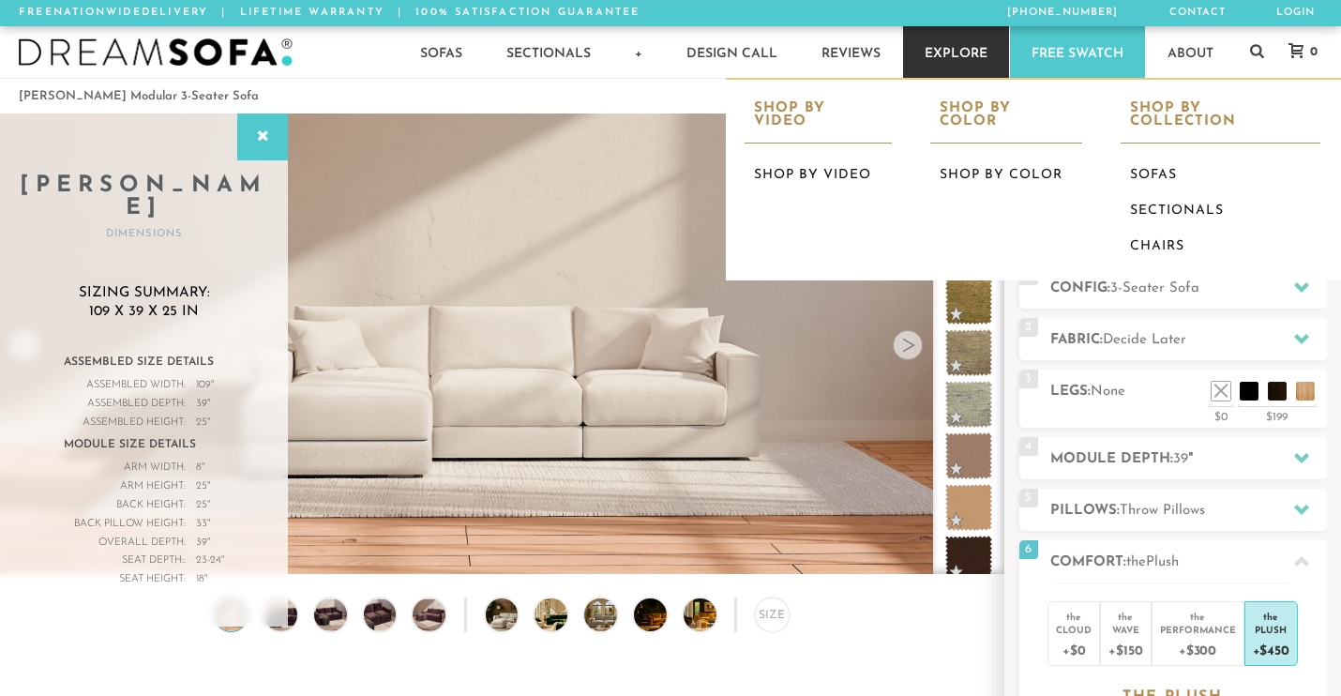
click at [961, 60] on link "Explore" at bounding box center [956, 52] width 106 height 52
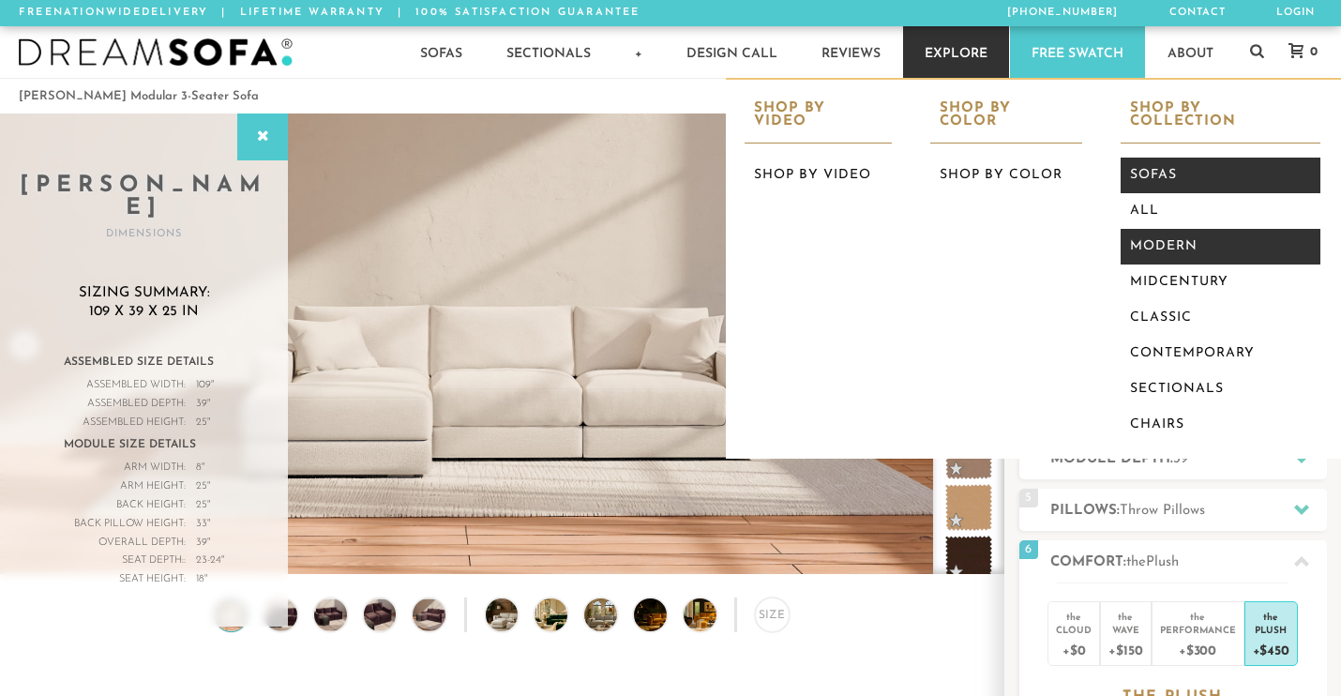
click at [1168, 229] on link "Modern" at bounding box center [1221, 247] width 200 height 36
